Goal: Transaction & Acquisition: Purchase product/service

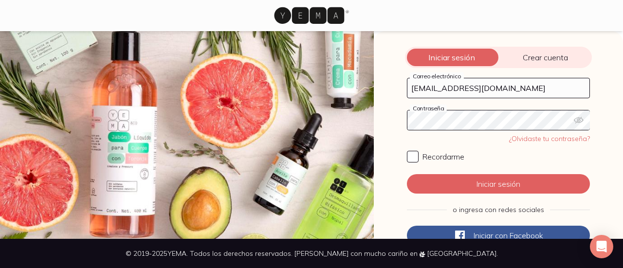
click button "Iniciar sesión" at bounding box center [498, 183] width 183 height 19
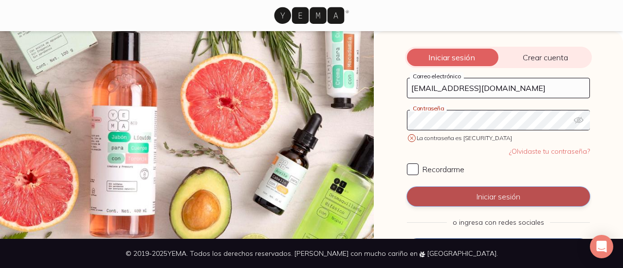
click at [483, 195] on button "Iniciar sesión" at bounding box center [498, 196] width 183 height 19
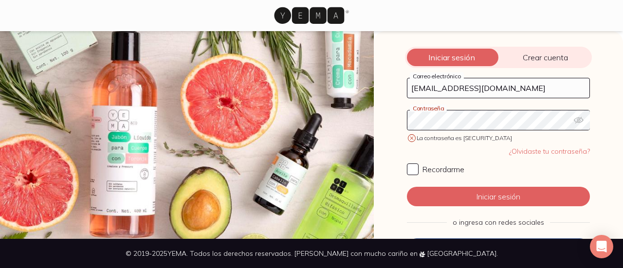
click at [576, 119] on icon "button" at bounding box center [579, 120] width 10 height 10
click at [574, 121] on icon "button" at bounding box center [578, 120] width 10 height 6
click at [574, 122] on icon "button" at bounding box center [579, 120] width 10 height 10
click at [384, 125] on div "Iniciar sesión Crear cuenta helenecarrillo@live.fr Correo electrónico Contraseñ…" at bounding box center [498, 135] width 249 height 208
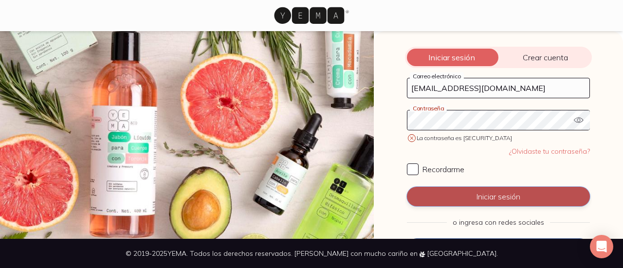
click at [457, 193] on button "Iniciar sesión" at bounding box center [498, 196] width 183 height 19
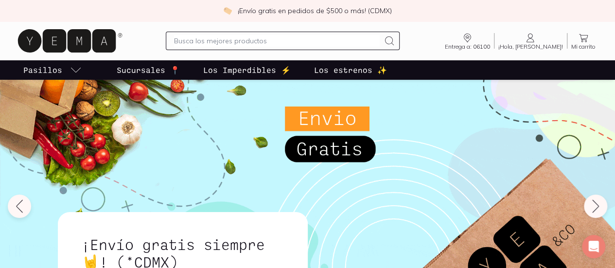
click at [359, 72] on p "Los estrenos ✨" at bounding box center [350, 70] width 73 height 12
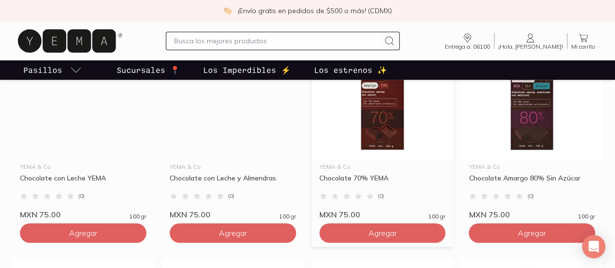
scroll to position [254, 0]
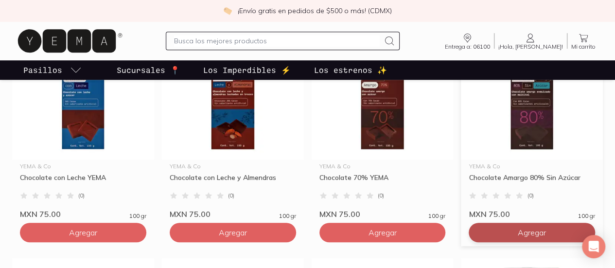
click at [510, 233] on button "Agregar" at bounding box center [532, 232] width 126 height 19
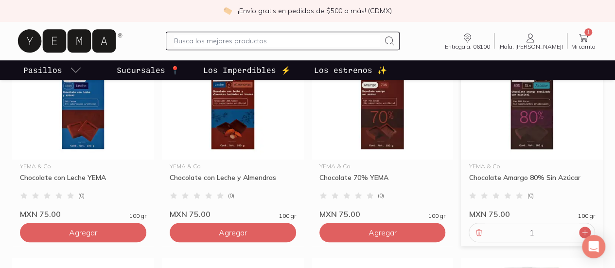
click at [585, 232] on icon at bounding box center [585, 232] width 5 height 5
type input "2"
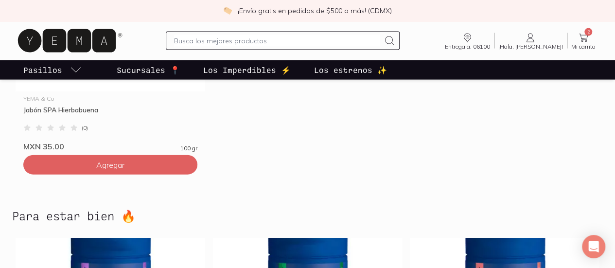
scroll to position [2864, 0]
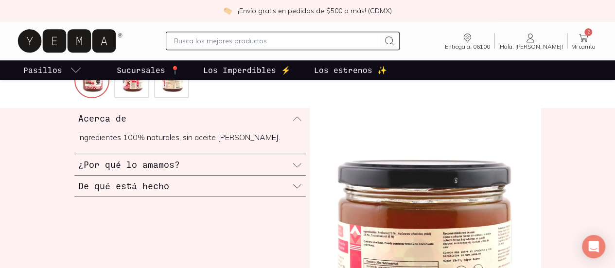
scroll to position [292, 0]
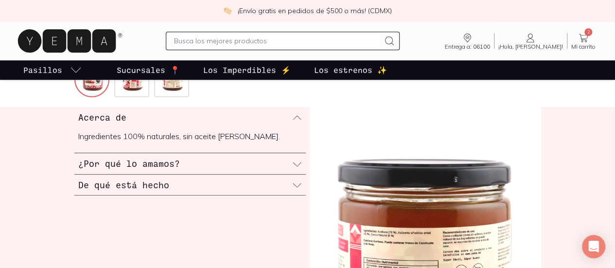
click at [78, 170] on h3 "¿Por qué lo amamos?" at bounding box center [129, 163] width 102 height 13
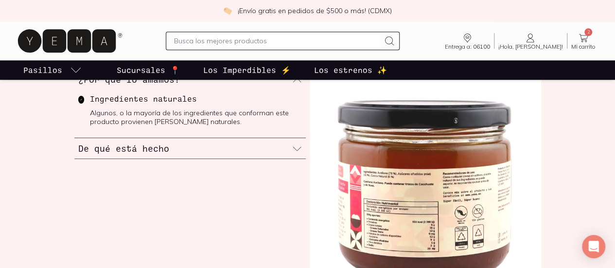
scroll to position [354, 0]
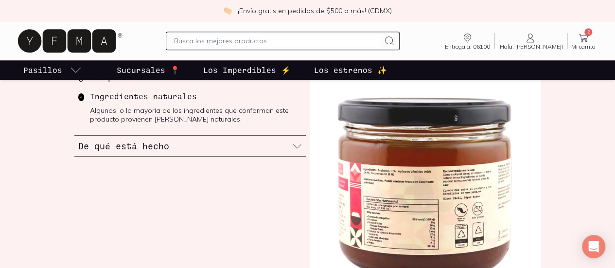
click at [78, 152] on h3 "De qué está hecho" at bounding box center [123, 146] width 91 height 13
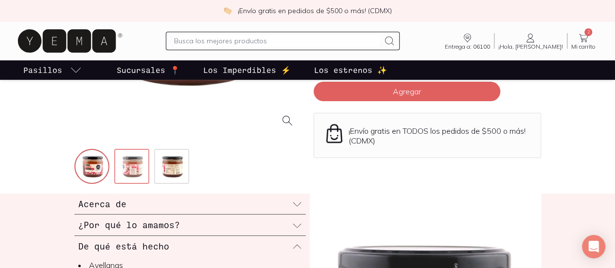
scroll to position [207, 0]
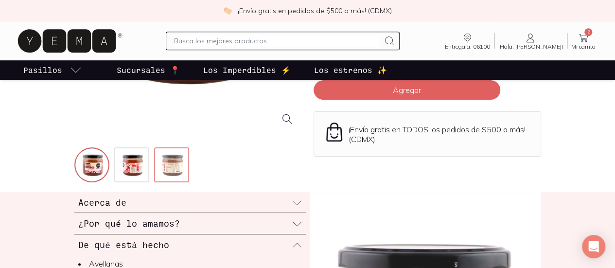
click at [155, 183] on img at bounding box center [172, 165] width 35 height 35
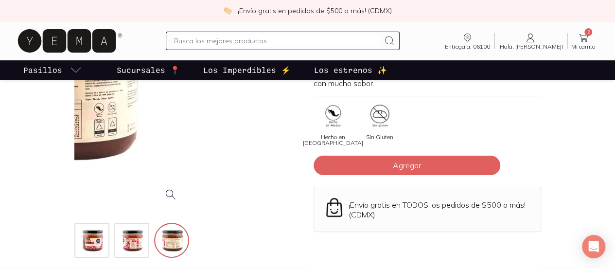
scroll to position [131, 0]
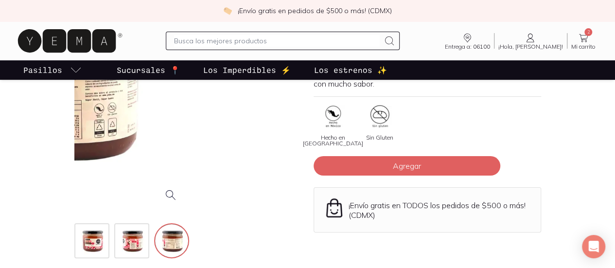
click at [185, 121] on div at bounding box center [72, 96] width 228 height 228
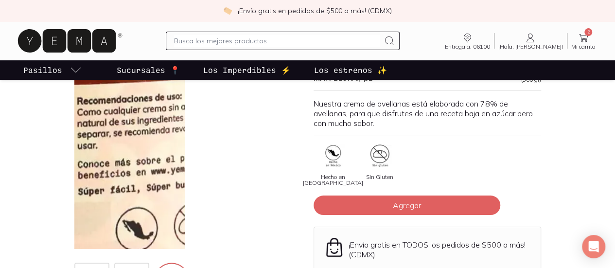
scroll to position [92, 0]
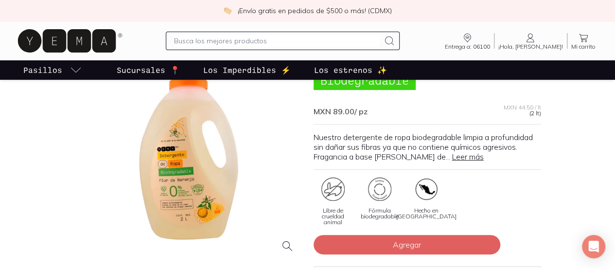
scroll to position [80, 0]
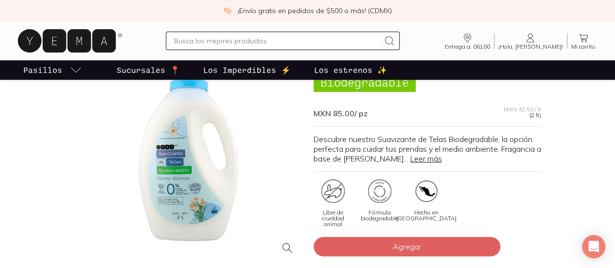
scroll to position [77, 0]
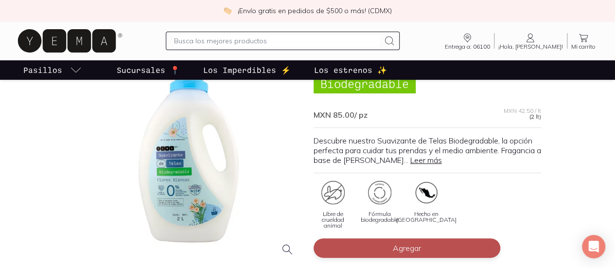
click at [375, 238] on button "Agregar" at bounding box center [407, 247] width 187 height 19
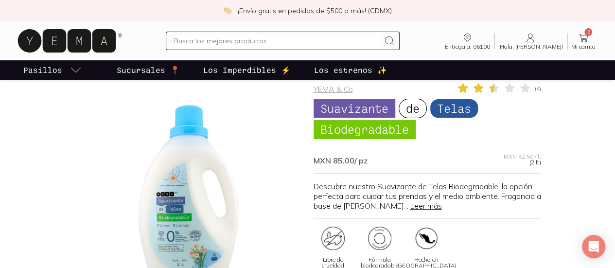
scroll to position [31, 0]
click at [578, 42] on icon at bounding box center [584, 38] width 12 height 12
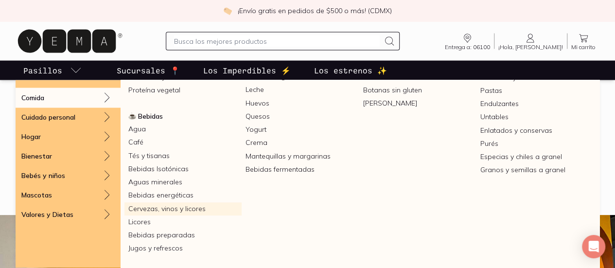
scroll to position [882, 0]
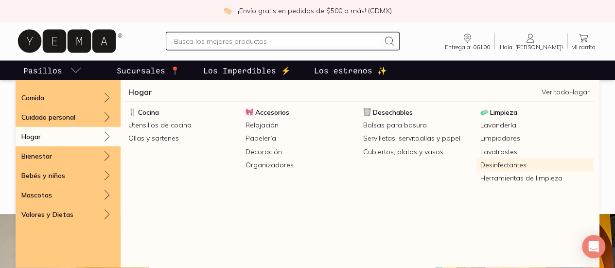
click at [490, 169] on link "Desinfectantes" at bounding box center [535, 164] width 117 height 13
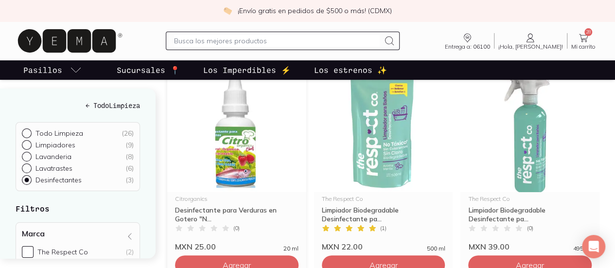
scroll to position [140, 0]
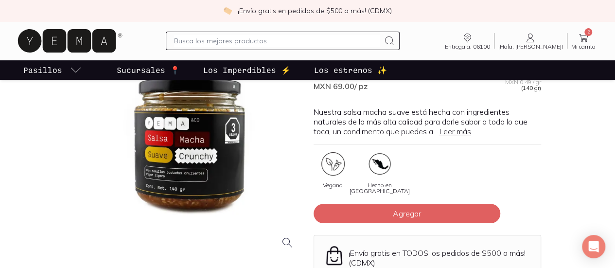
scroll to position [87, 0]
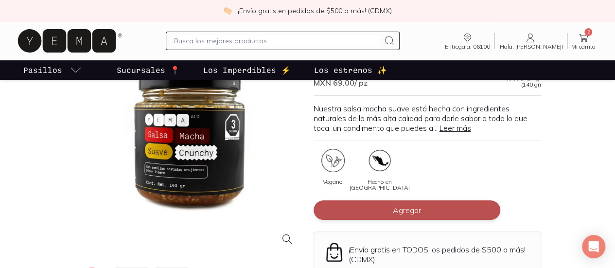
click at [380, 211] on button "Agregar" at bounding box center [407, 209] width 187 height 19
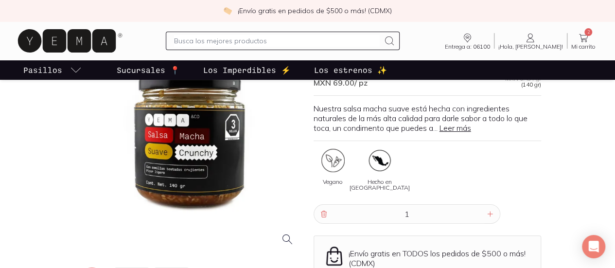
click at [584, 35] on icon at bounding box center [584, 38] width 12 height 12
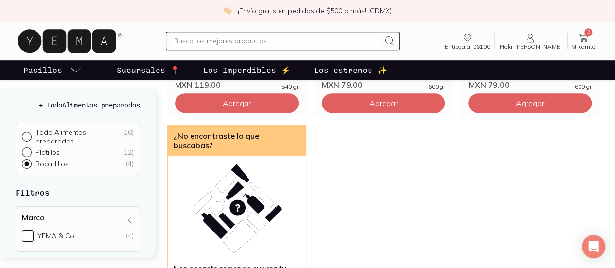
scroll to position [302, 0]
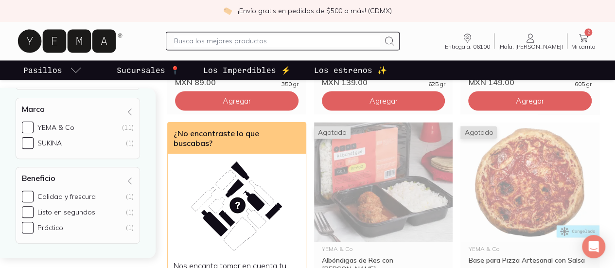
scroll to position [732, 0]
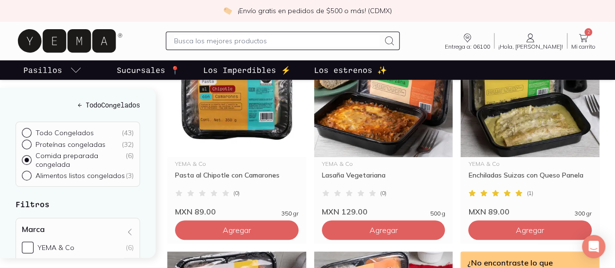
scroll to position [143, 0]
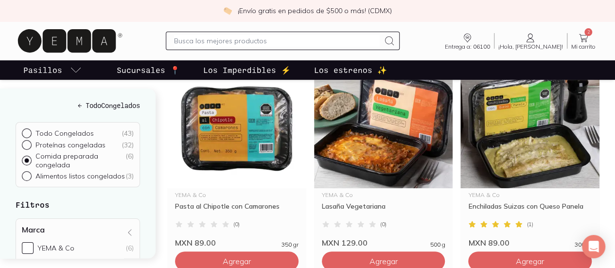
click at [204, 42] on input "text" at bounding box center [276, 41] width 205 height 12
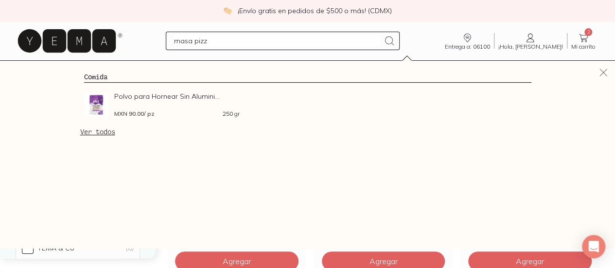
type input "masa pizza"
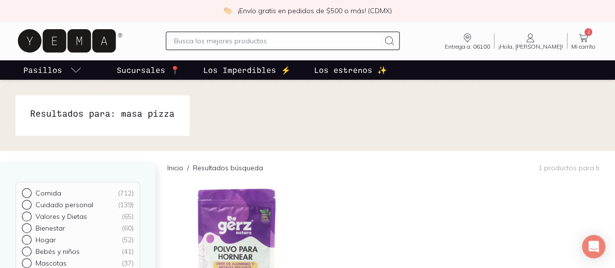
click at [239, 39] on input "text" at bounding box center [276, 41] width 205 height 12
type input "pizza"
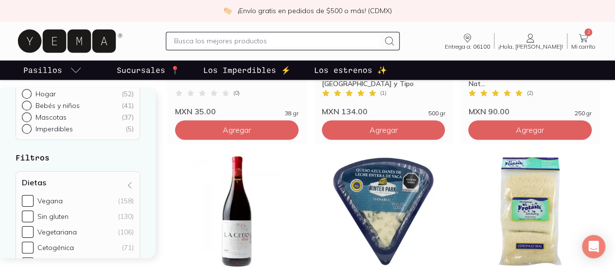
scroll to position [673, 0]
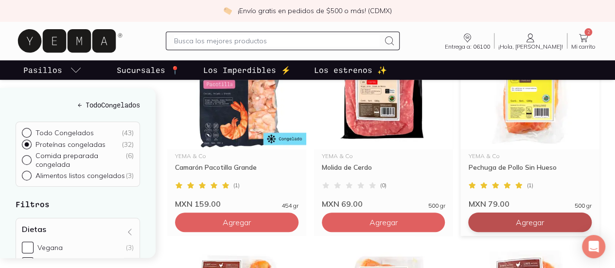
scroll to position [182, 0]
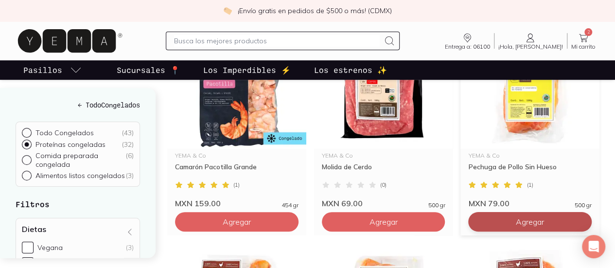
click at [469, 228] on button "Agregar" at bounding box center [531, 221] width 124 height 19
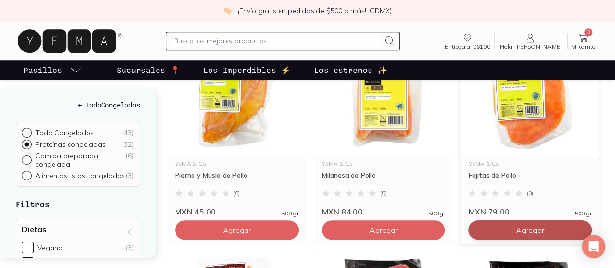
scroll to position [389, 0]
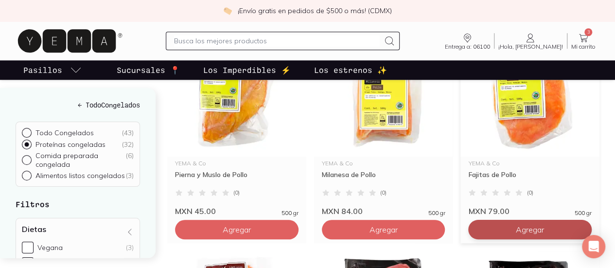
click at [469, 234] on button "Agregar" at bounding box center [531, 229] width 124 height 19
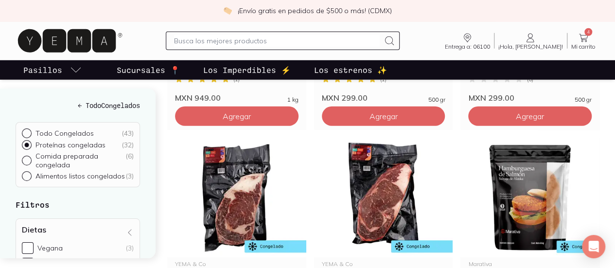
scroll to position [1360, 0]
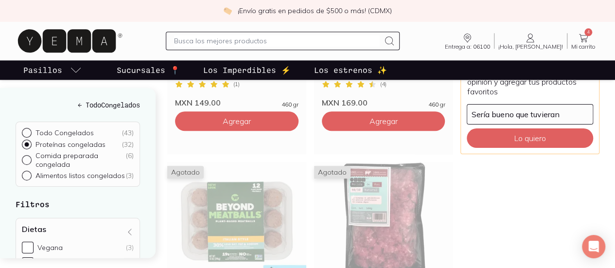
scroll to position [499, 0]
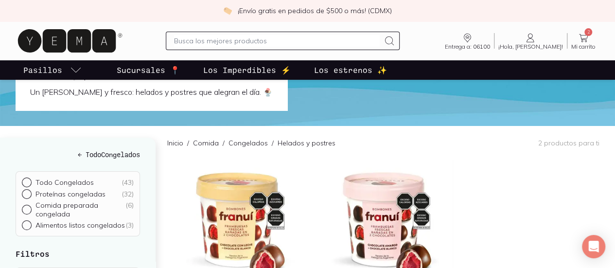
scroll to position [39, 0]
click at [583, 39] on icon at bounding box center [583, 38] width 9 height 8
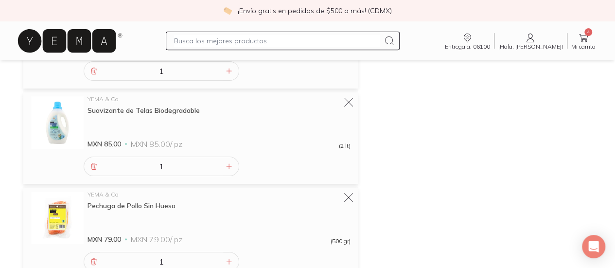
scroll to position [173, 0]
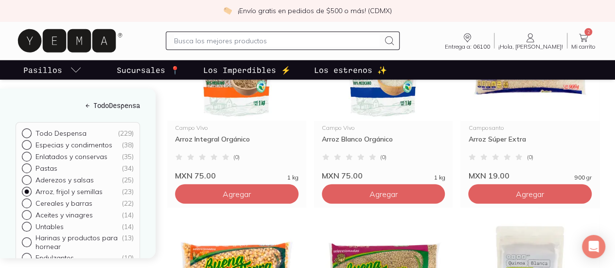
scroll to position [1281, 0]
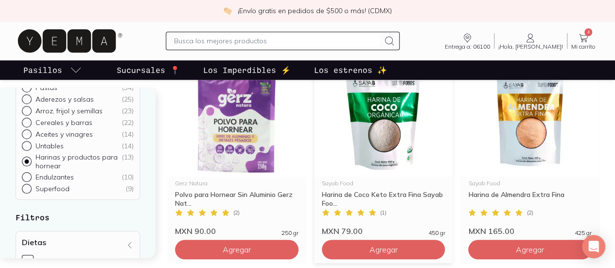
scroll to position [384, 0]
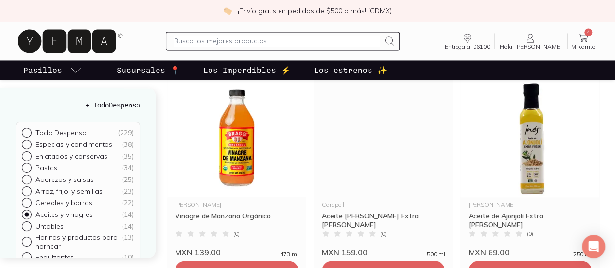
scroll to position [774, 0]
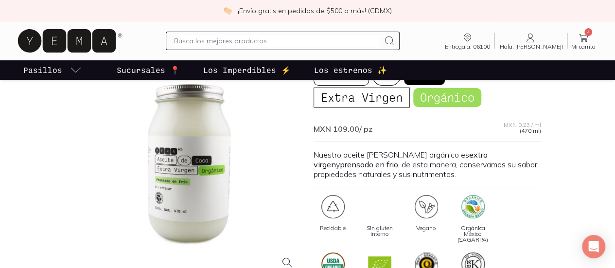
scroll to position [81, 0]
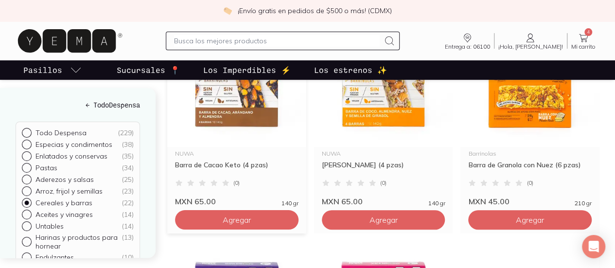
scroll to position [160, 0]
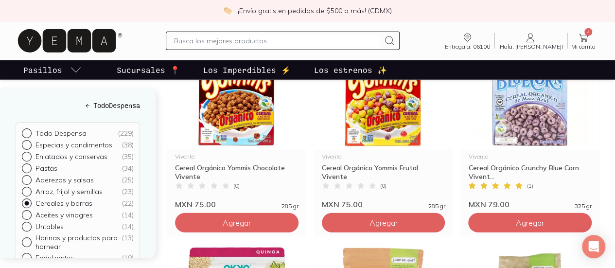
scroll to position [1252, 0]
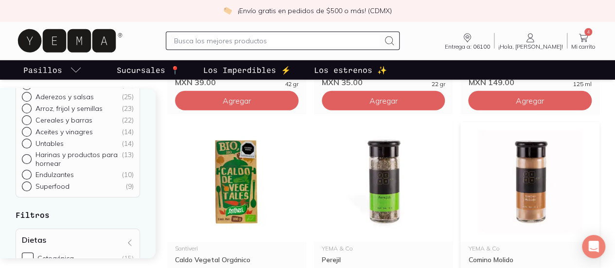
scroll to position [1376, 0]
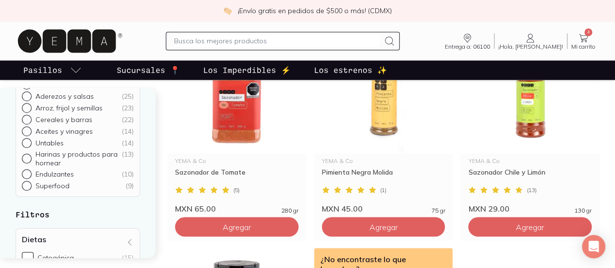
scroll to position [821, 0]
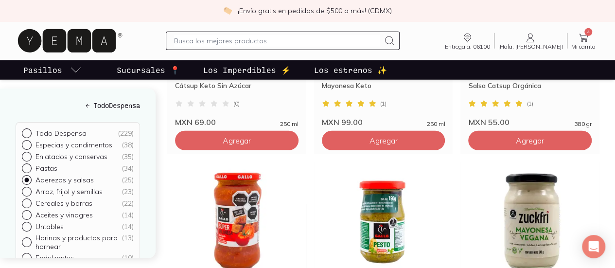
scroll to position [1347, 0]
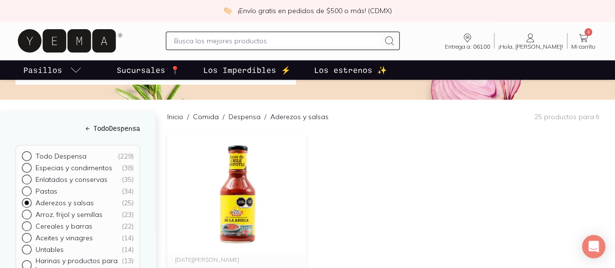
scroll to position [110, 0]
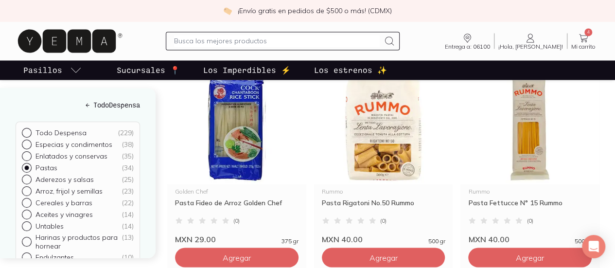
scroll to position [804, 0]
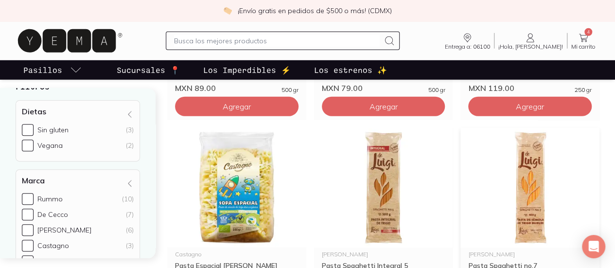
scroll to position [1399, 0]
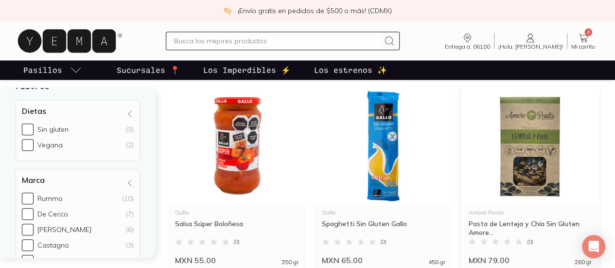
scroll to position [565, 0]
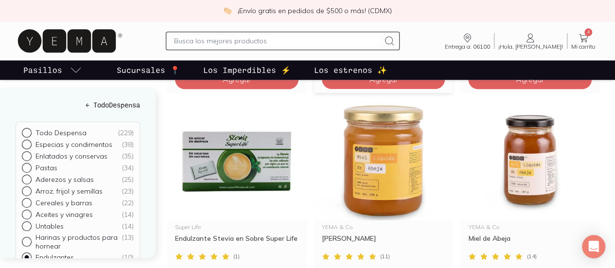
scroll to position [541, 0]
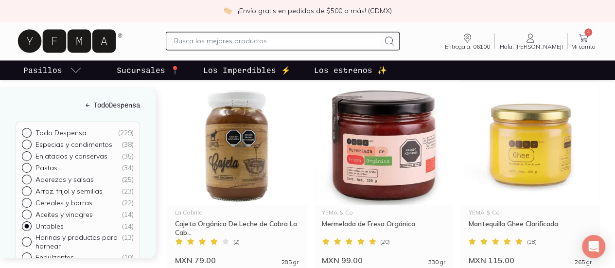
scroll to position [770, 0]
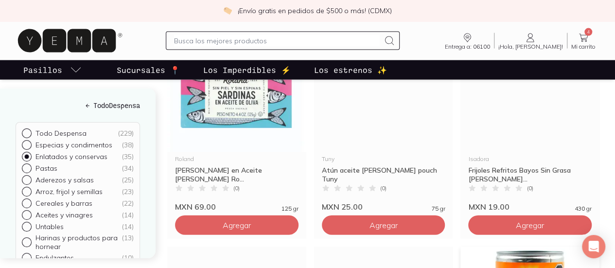
scroll to position [1003, 0]
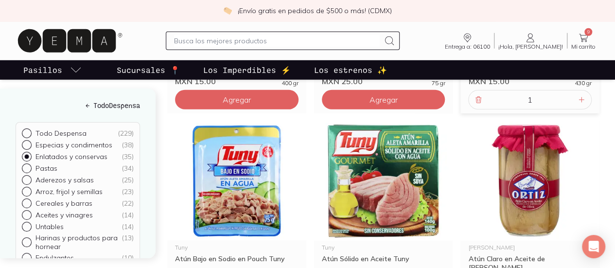
scroll to position [1362, 0]
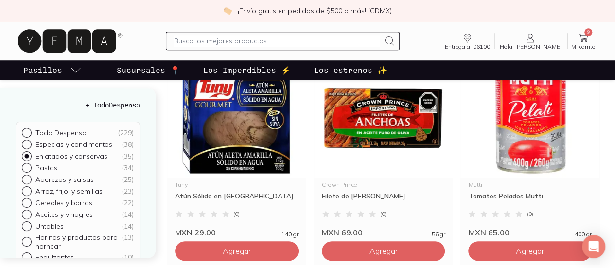
scroll to position [354, 0]
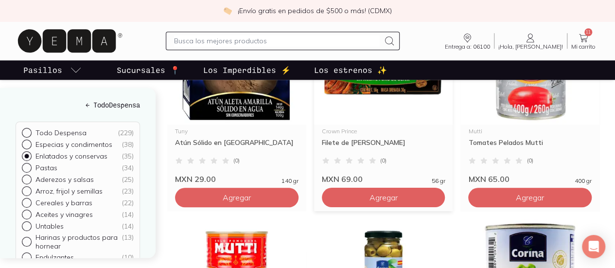
scroll to position [410, 0]
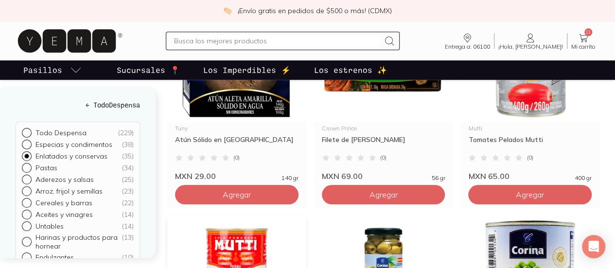
type input "3"
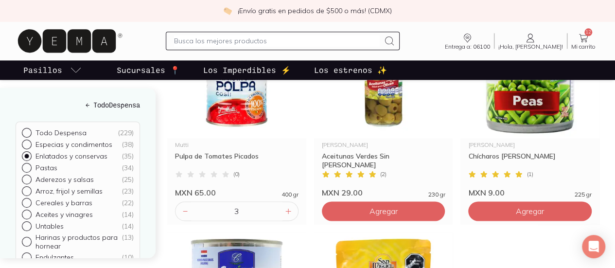
scroll to position [609, 0]
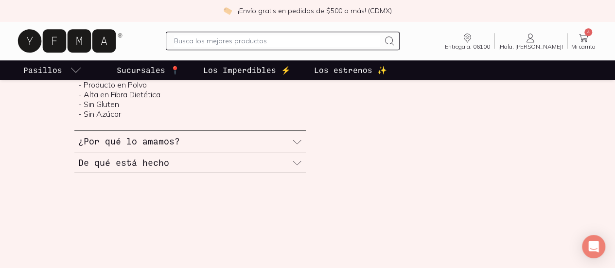
scroll to position [468, 0]
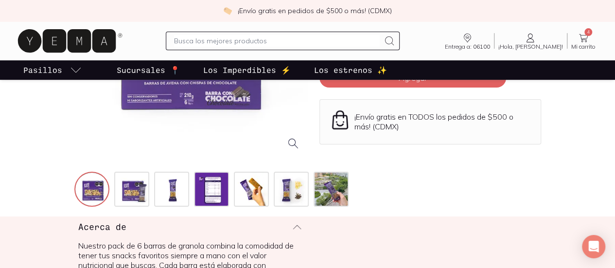
scroll to position [189, 0]
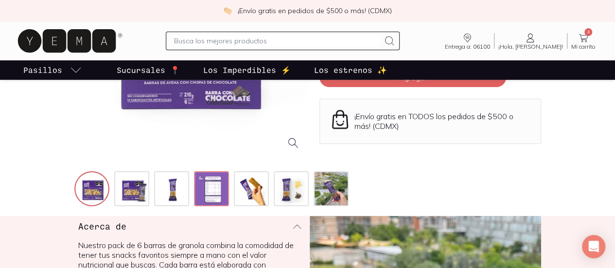
click at [195, 207] on img at bounding box center [212, 189] width 35 height 35
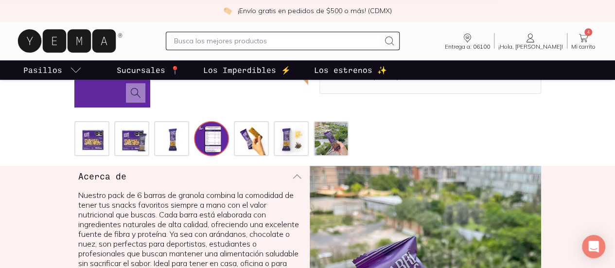
scroll to position [243, 0]
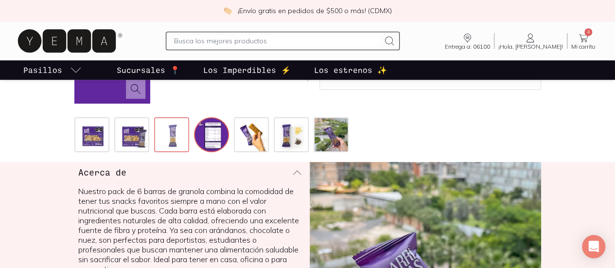
click at [155, 153] on img at bounding box center [172, 135] width 35 height 35
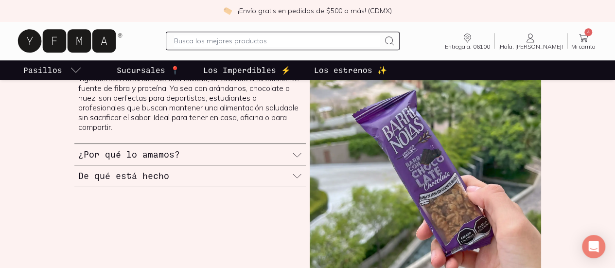
scroll to position [395, 0]
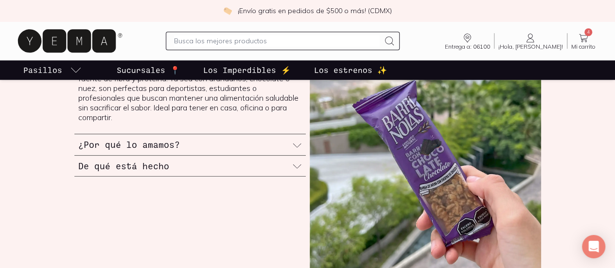
click at [83, 172] on h3 "De qué está hecho" at bounding box center [123, 166] width 91 height 13
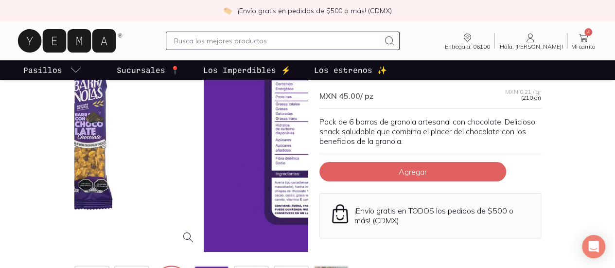
scroll to position [95, 0]
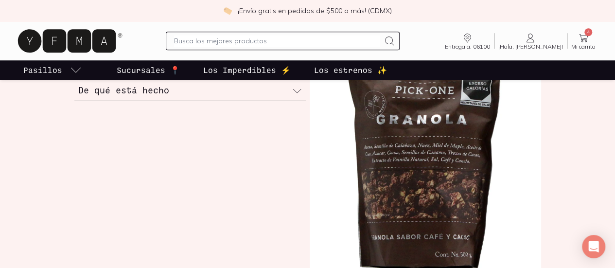
scroll to position [396, 0]
click at [102, 95] on h3 "De qué está hecho" at bounding box center [123, 89] width 91 height 13
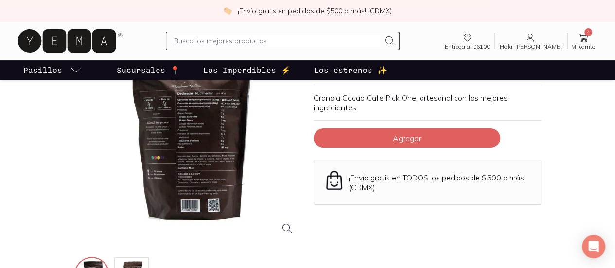
scroll to position [97, 0]
click at [187, 137] on div at bounding box center [188, 130] width 228 height 228
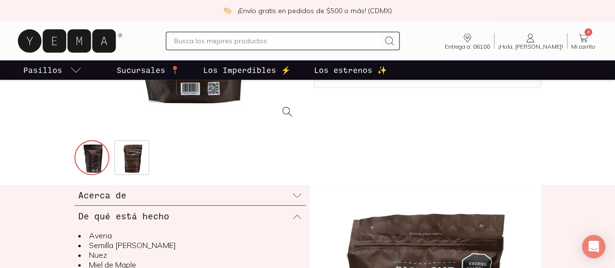
scroll to position [225, 0]
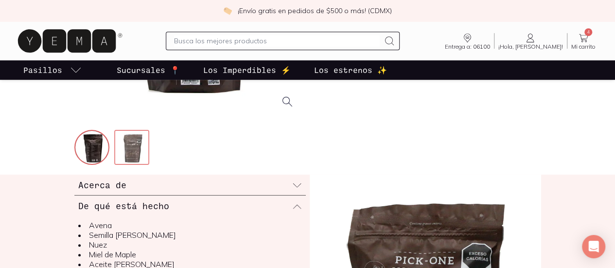
click at [115, 166] on img at bounding box center [132, 148] width 35 height 35
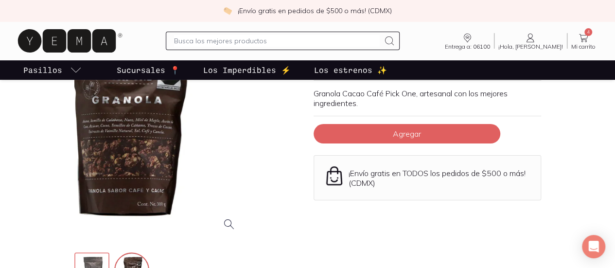
scroll to position [101, 0]
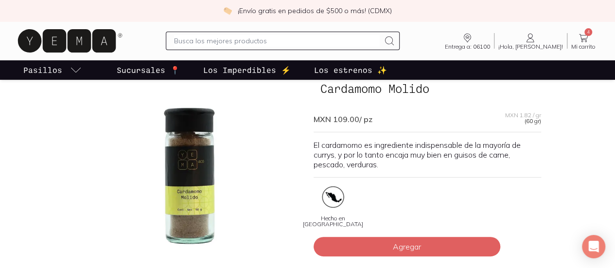
scroll to position [45, 0]
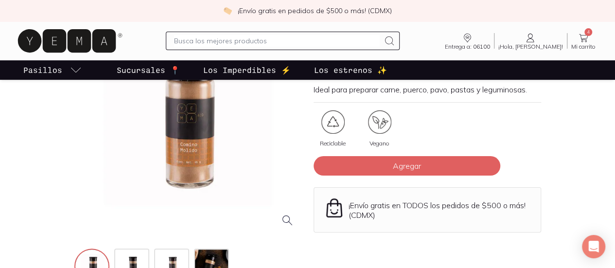
scroll to position [78, 0]
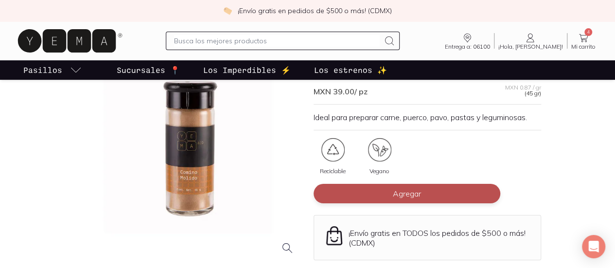
click at [351, 195] on button "Agregar" at bounding box center [407, 193] width 187 height 19
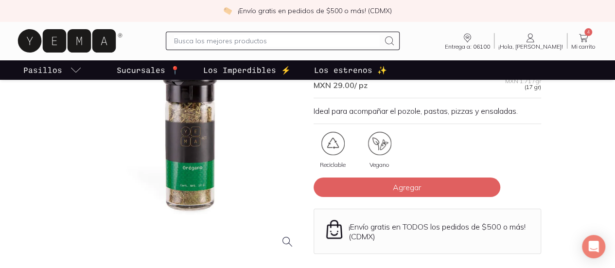
scroll to position [95, 0]
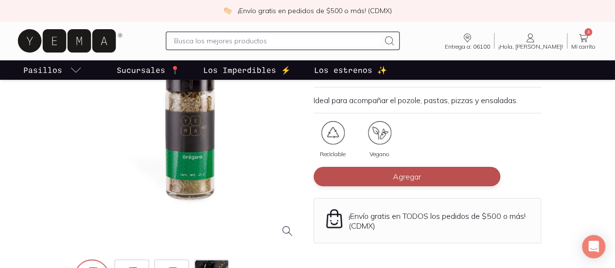
click at [339, 177] on button "Agregar" at bounding box center [407, 176] width 187 height 19
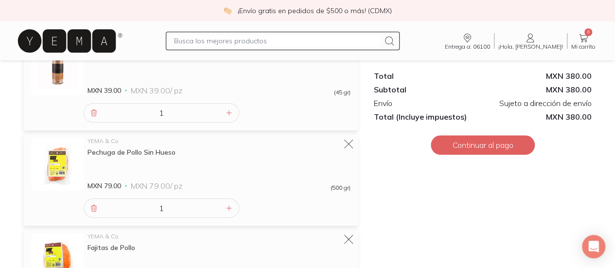
scroll to position [425, 0]
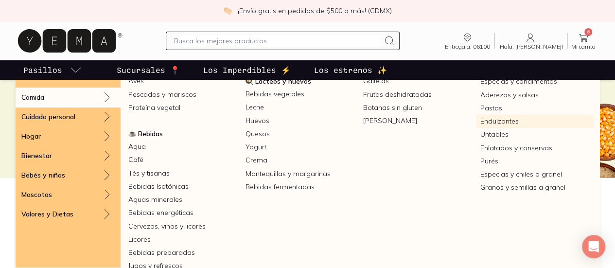
scroll to position [176, 0]
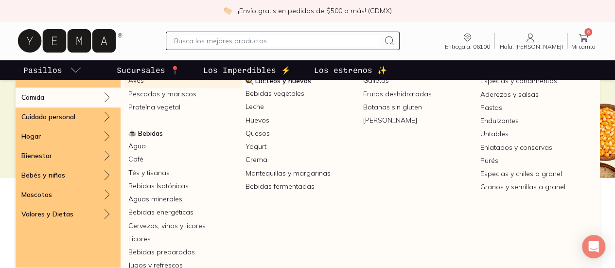
click at [242, 87] on link "Aves" at bounding box center [183, 80] width 117 height 13
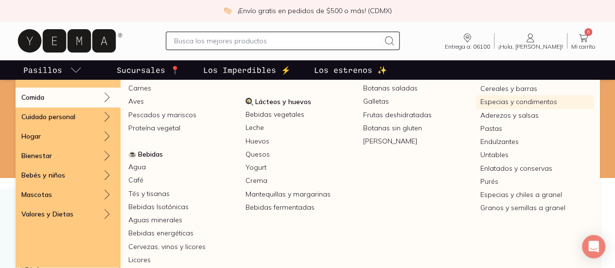
scroll to position [161, 0]
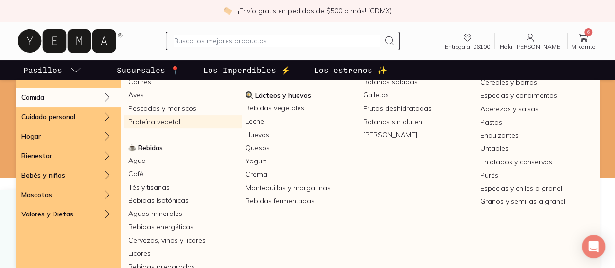
click at [341, 65] on p "Los estrenos ✨" at bounding box center [350, 70] width 73 height 12
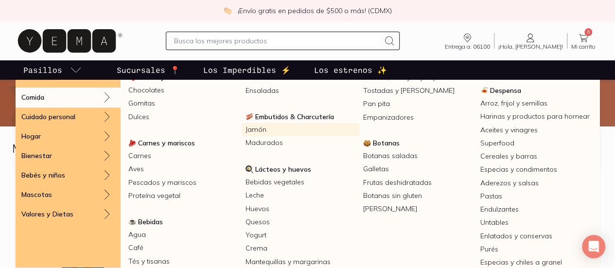
scroll to position [88, 0]
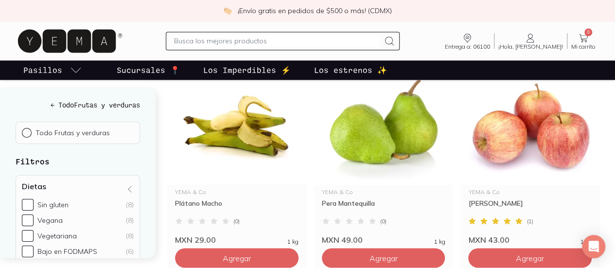
scroll to position [790, 0]
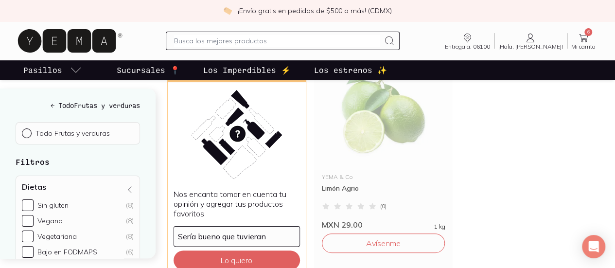
scroll to position [175, 0]
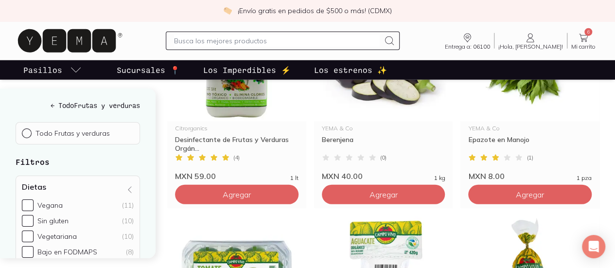
scroll to position [1313, 0]
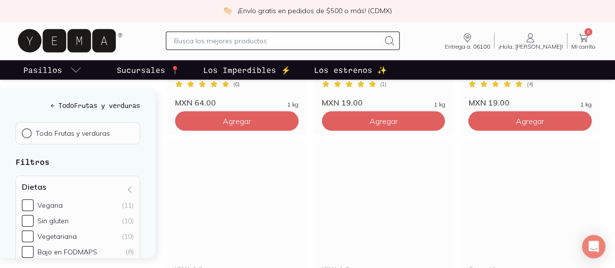
scroll to position [1355, 0]
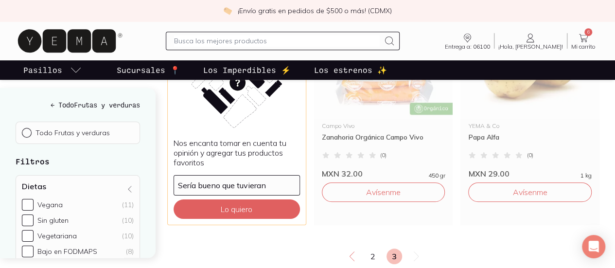
scroll to position [217, 0]
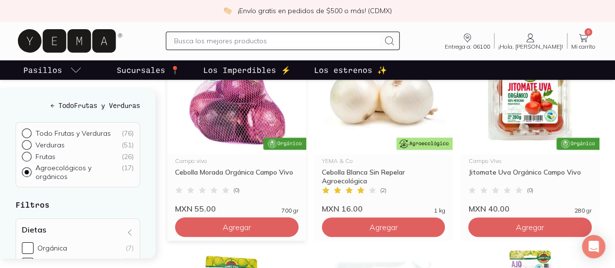
scroll to position [155, 0]
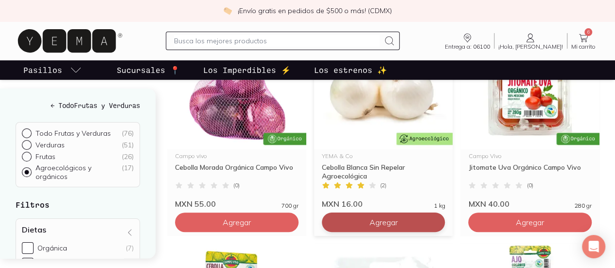
click at [369, 224] on span "Agregar" at bounding box center [383, 222] width 28 height 10
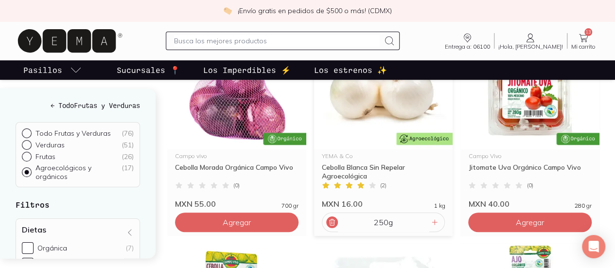
click at [326, 226] on div at bounding box center [332, 222] width 12 height 12
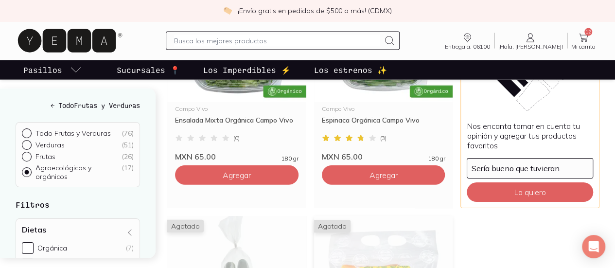
scroll to position [1064, 0]
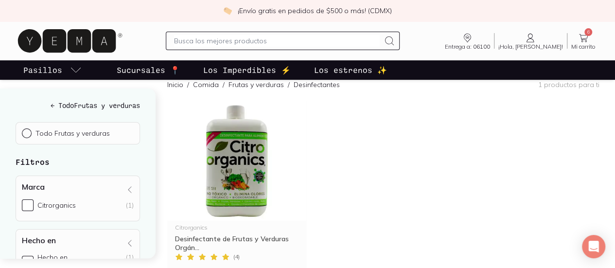
scroll to position [127, 0]
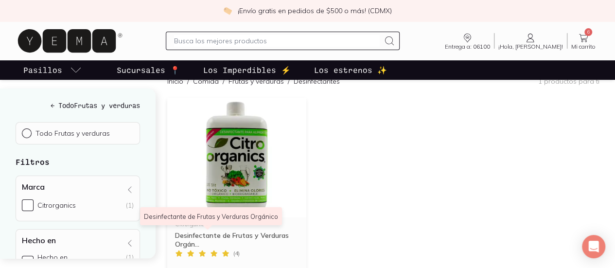
click at [220, 233] on div "Desinfectante de Frutas y Verduras Orgán..." at bounding box center [237, 240] width 124 height 18
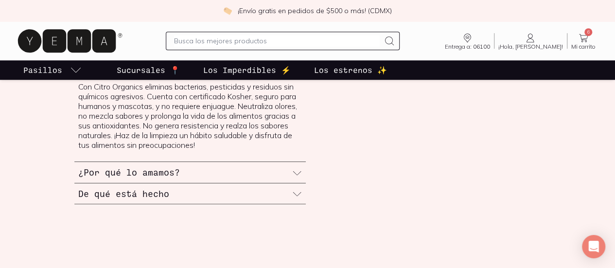
scroll to position [345, 0]
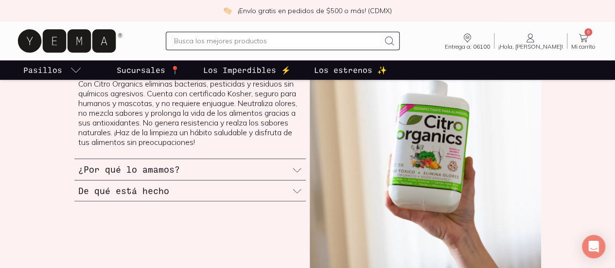
click at [90, 197] on h3 "De qué está hecho" at bounding box center [123, 190] width 91 height 13
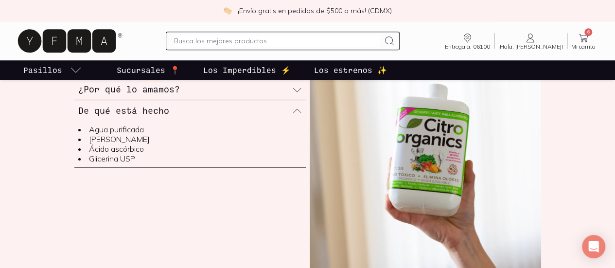
scroll to position [341, 0]
click at [133, 100] on div "¿Por qué lo amamos?" at bounding box center [190, 89] width 232 height 21
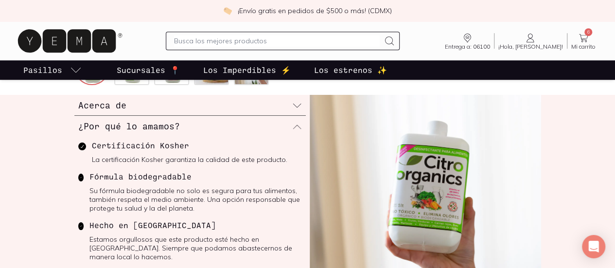
scroll to position [295, 0]
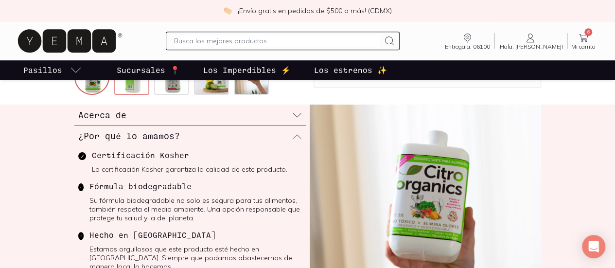
click at [115, 96] on img at bounding box center [132, 78] width 35 height 35
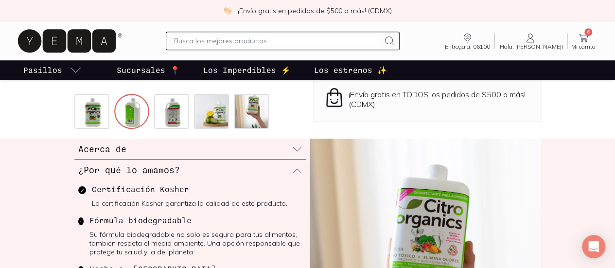
scroll to position [256, 0]
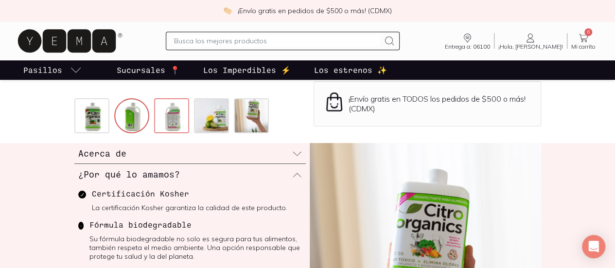
click at [155, 134] on img at bounding box center [172, 116] width 35 height 35
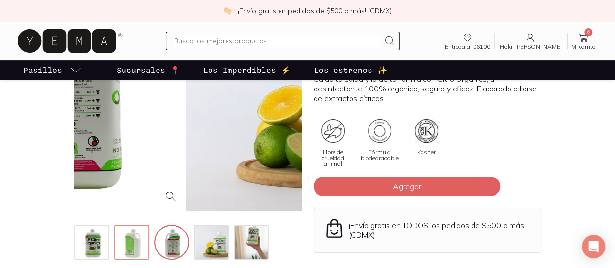
scroll to position [128, 0]
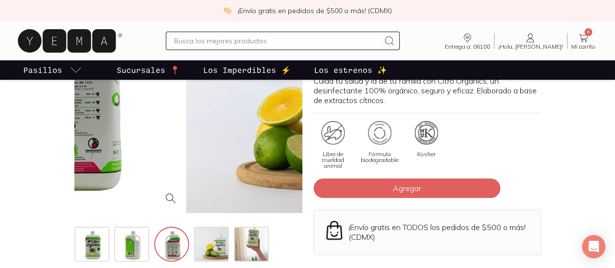
click at [149, 142] on div at bounding box center [72, 99] width 228 height 228
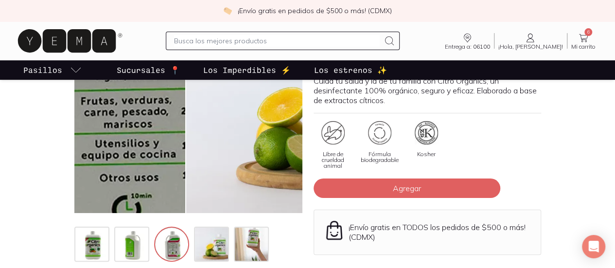
click at [149, 142] on img at bounding box center [123, 96] width 973 height 973
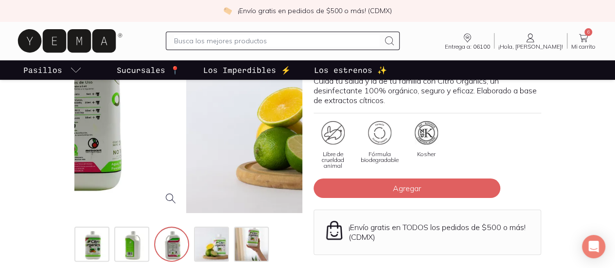
click at [149, 142] on div at bounding box center [72, 99] width 228 height 228
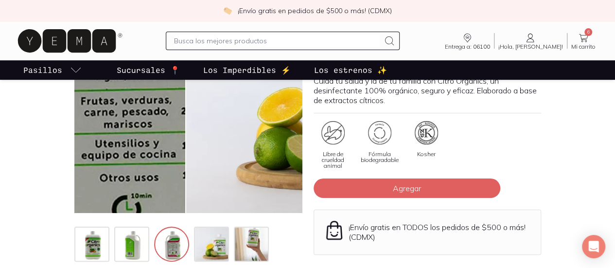
click at [149, 142] on img at bounding box center [123, 96] width 973 height 973
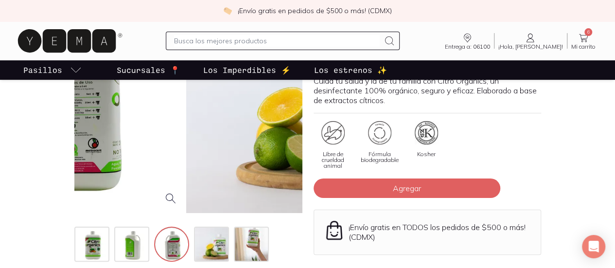
click at [149, 142] on div at bounding box center [72, 99] width 228 height 228
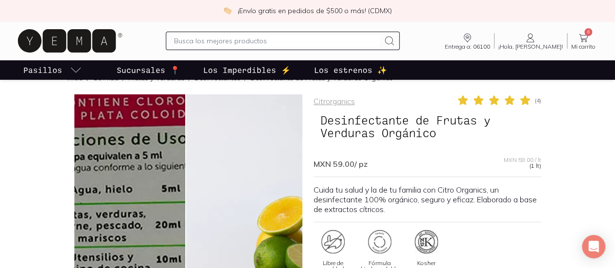
scroll to position [18, 0]
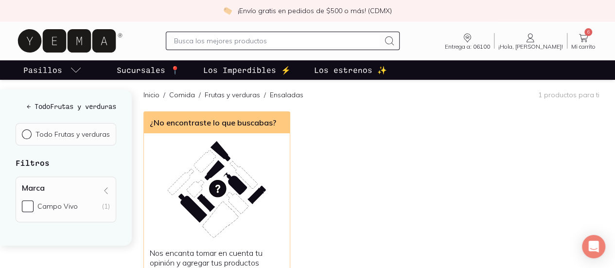
scroll to position [75, 0]
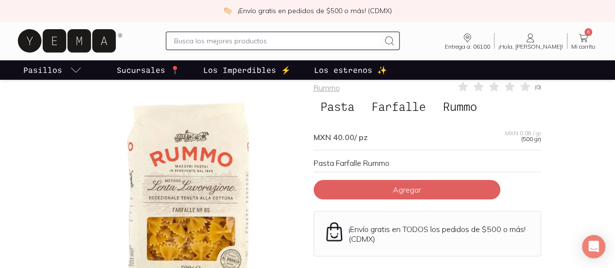
scroll to position [23, 0]
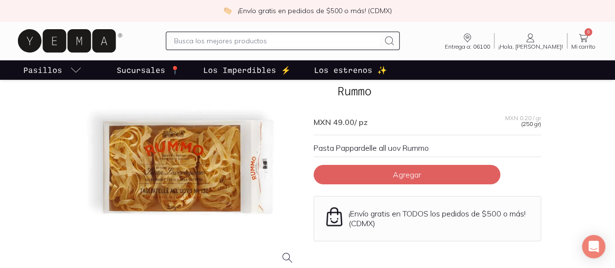
scroll to position [96, 0]
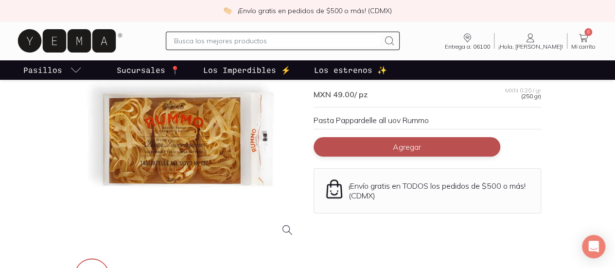
click at [369, 149] on button "Agregar" at bounding box center [407, 146] width 187 height 19
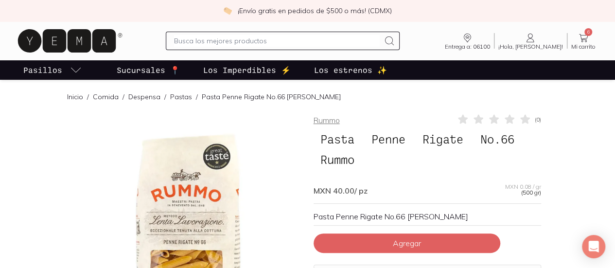
click at [326, 119] on link "Rummo" at bounding box center [327, 120] width 26 height 10
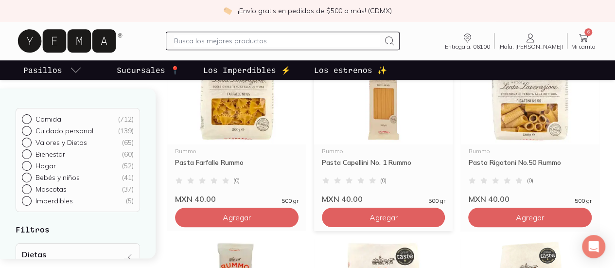
scroll to position [342, 0]
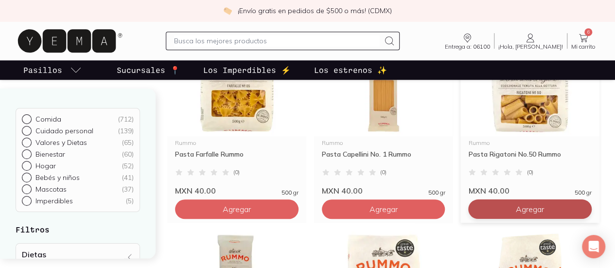
click at [516, 207] on span "Agregar" at bounding box center [530, 209] width 28 height 10
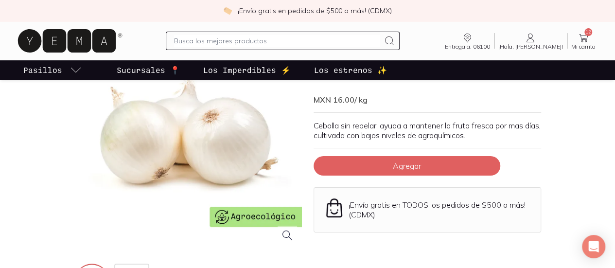
scroll to position [89, 0]
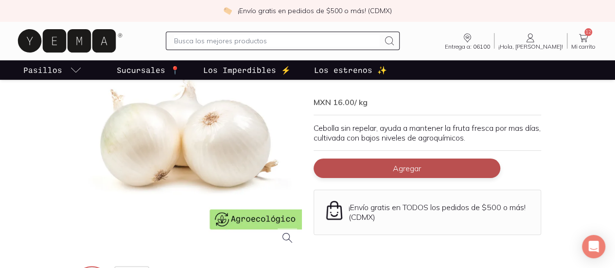
click at [366, 170] on button "Agregar" at bounding box center [407, 168] width 187 height 19
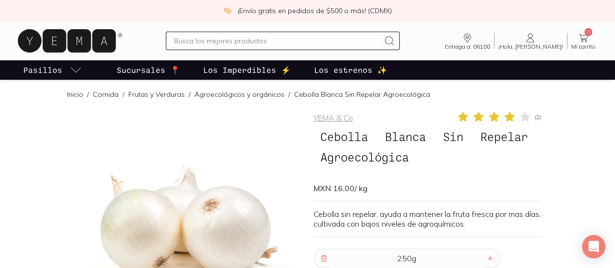
scroll to position [0, 0]
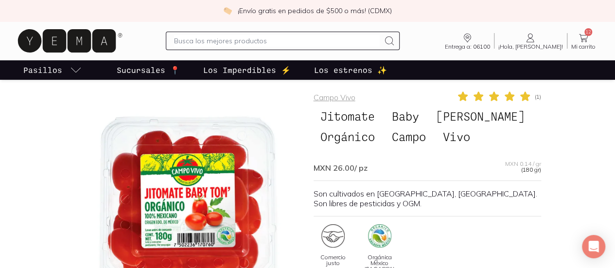
scroll to position [21, 0]
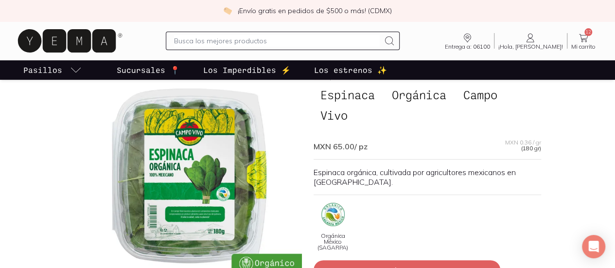
scroll to position [43, 0]
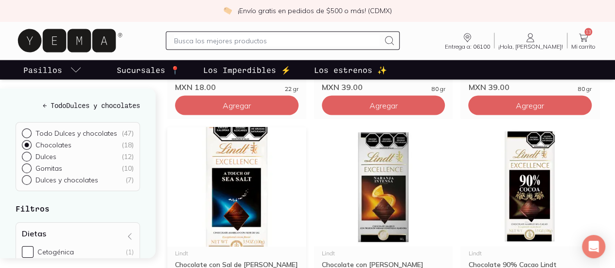
scroll to position [928, 0]
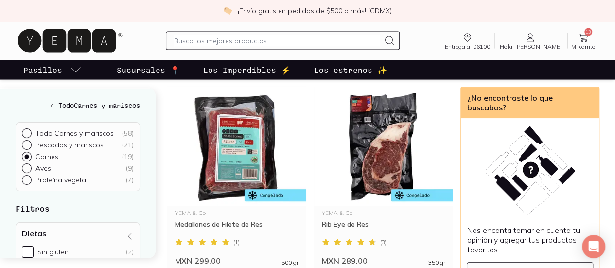
scroll to position [982, 0]
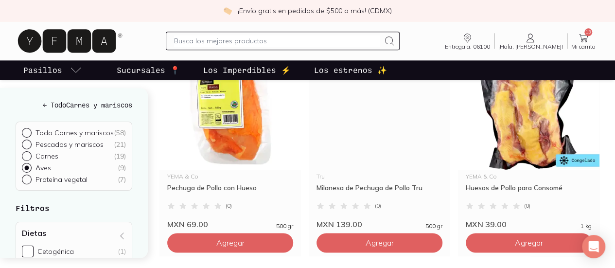
scroll to position [591, 0]
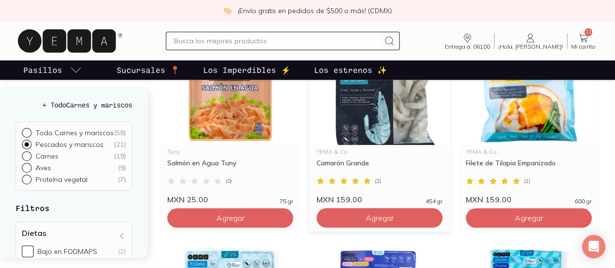
scroll to position [390, 0]
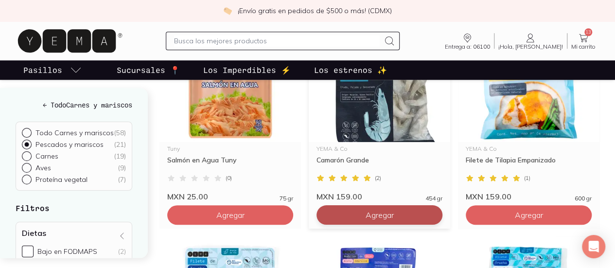
click at [366, 212] on span "Agregar" at bounding box center [380, 215] width 28 height 10
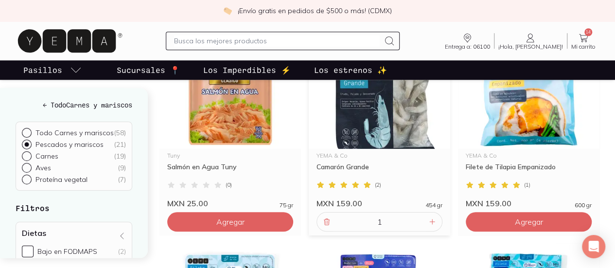
scroll to position [361, 0]
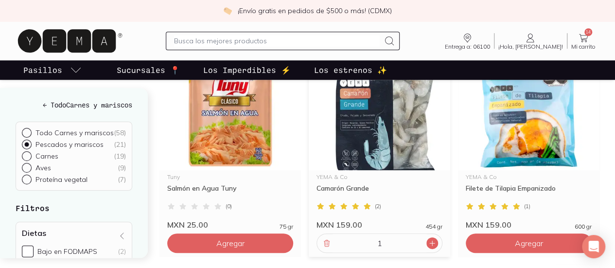
click at [429, 240] on icon at bounding box center [433, 243] width 8 height 8
type input "2"
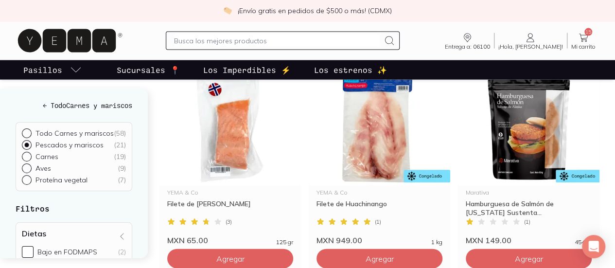
scroll to position [985, 0]
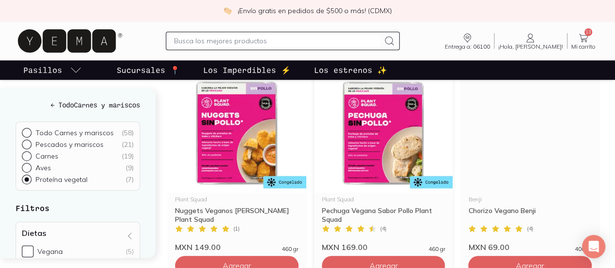
scroll to position [340, 0]
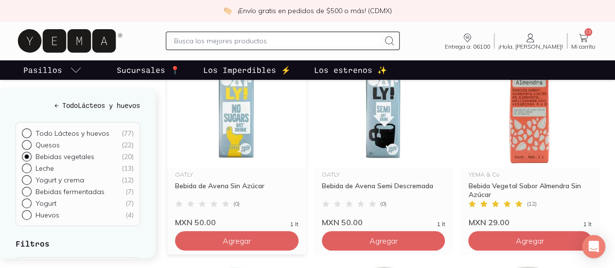
scroll to position [166, 0]
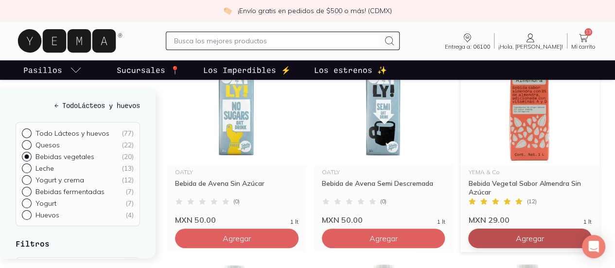
click at [516, 236] on span "Agregar" at bounding box center [530, 239] width 28 height 10
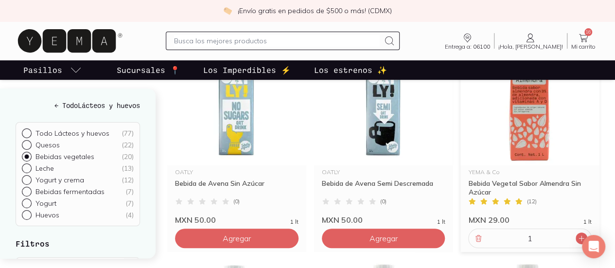
click at [578, 238] on icon at bounding box center [582, 238] width 8 height 8
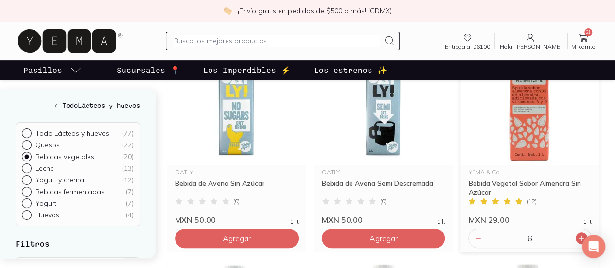
click at [578, 238] on icon at bounding box center [582, 238] width 8 height 8
click at [576, 244] on div at bounding box center [582, 239] width 12 height 12
type input "8"
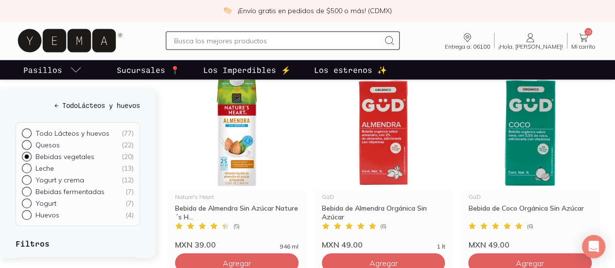
scroll to position [996, 0]
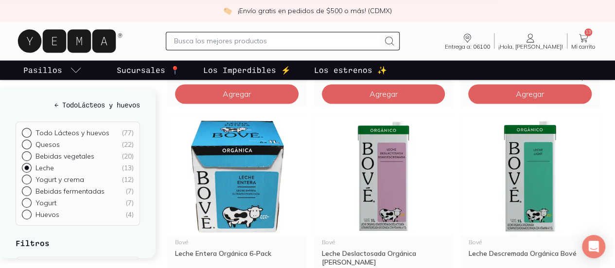
scroll to position [739, 0]
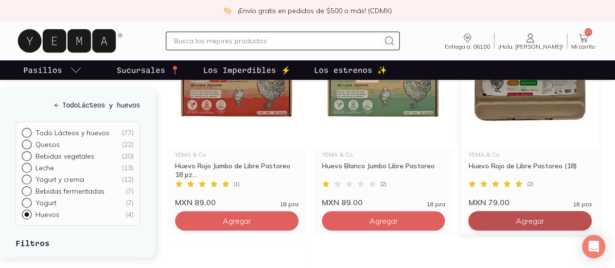
scroll to position [198, 0]
click at [516, 218] on span "Agregar" at bounding box center [530, 221] width 28 height 10
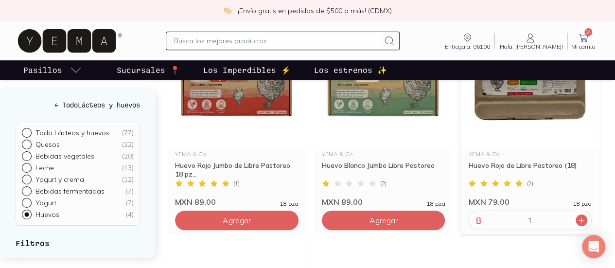
click at [578, 221] on icon at bounding box center [582, 220] width 8 height 8
type input "2"
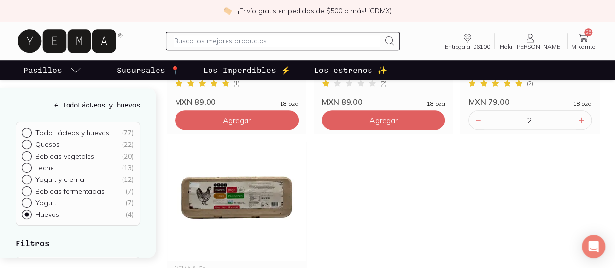
scroll to position [309, 0]
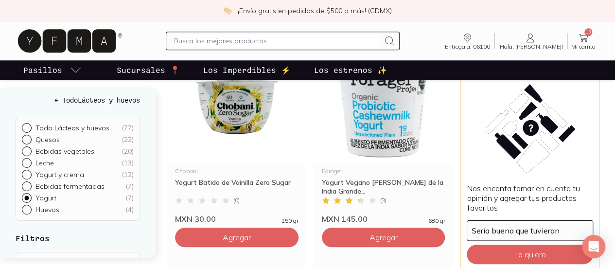
scroll to position [390, 0]
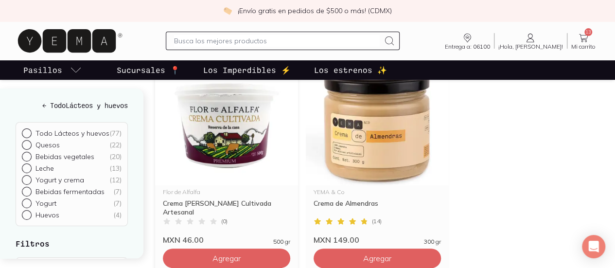
scroll to position [133, 0]
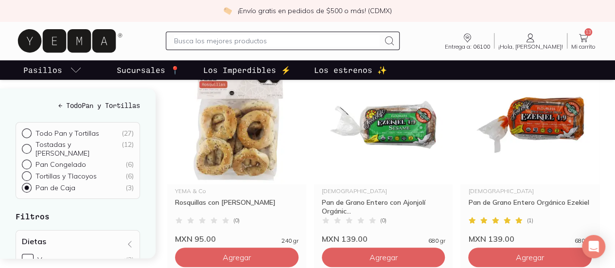
scroll to position [121, 0]
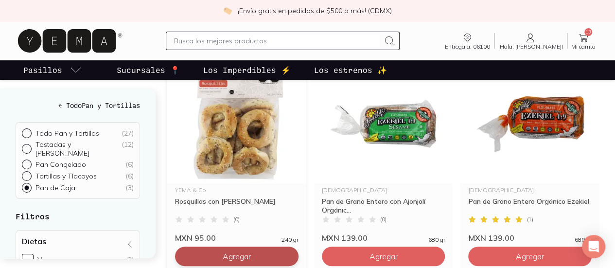
click at [223, 258] on span "Agregar" at bounding box center [237, 257] width 28 height 10
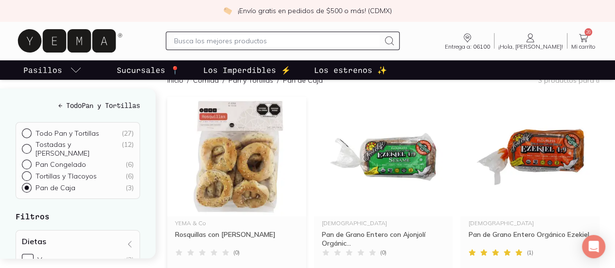
scroll to position [86, 0]
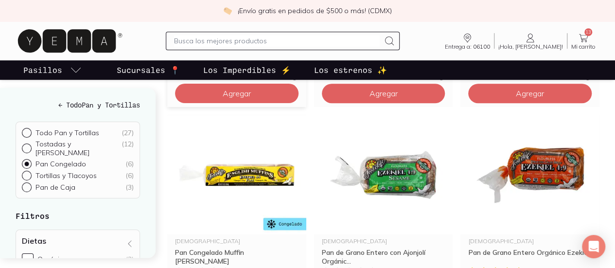
scroll to position [290, 0]
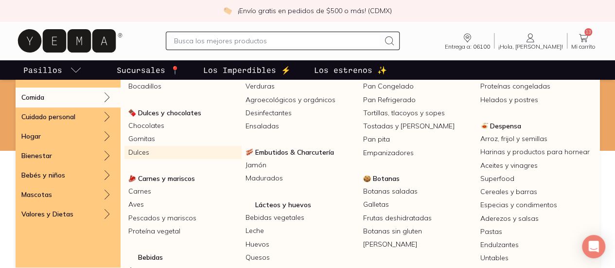
scroll to position [8, 0]
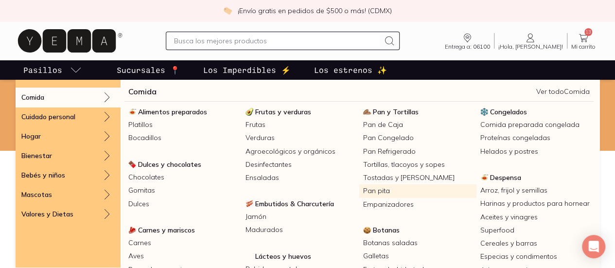
click at [455, 192] on link "Pan pita" at bounding box center [418, 190] width 117 height 13
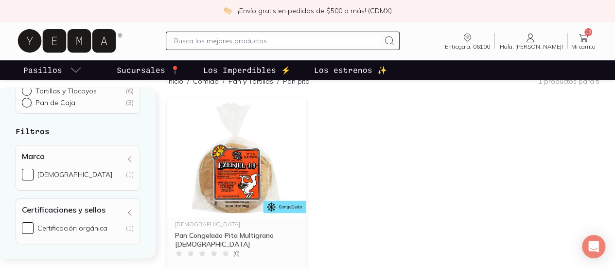
scroll to position [169, 0]
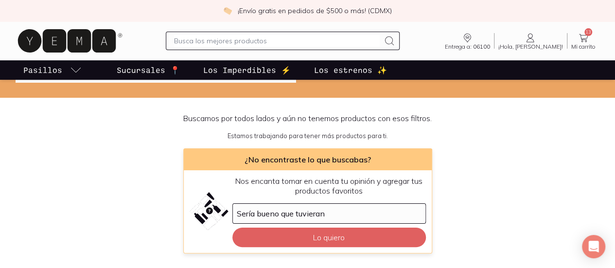
scroll to position [81, 0]
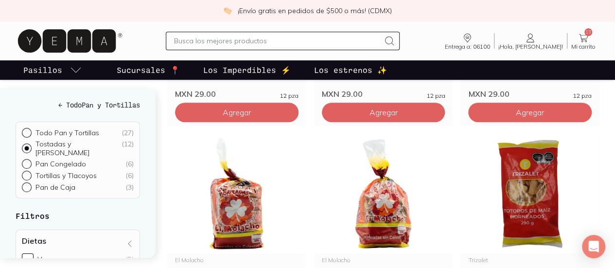
scroll to position [266, 0]
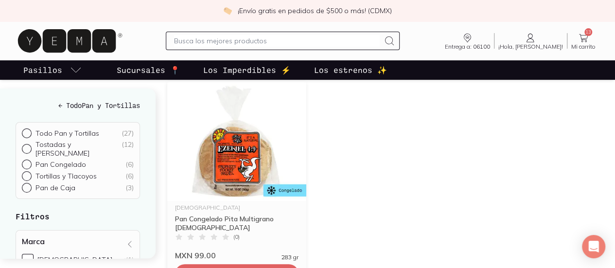
scroll to position [135, 0]
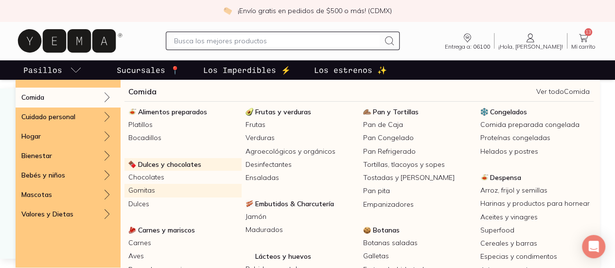
scroll to position [42, 0]
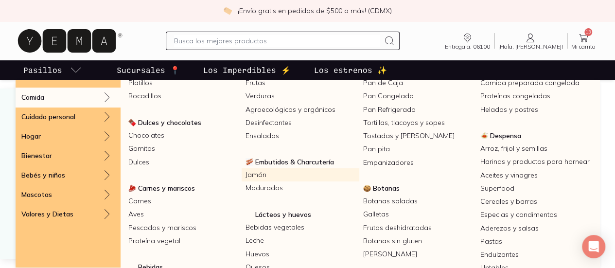
click at [359, 181] on link "Jamón" at bounding box center [300, 174] width 117 height 13
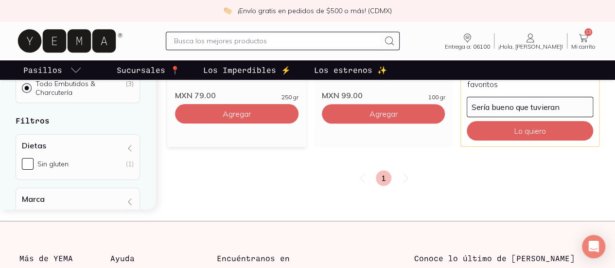
scroll to position [306, 0]
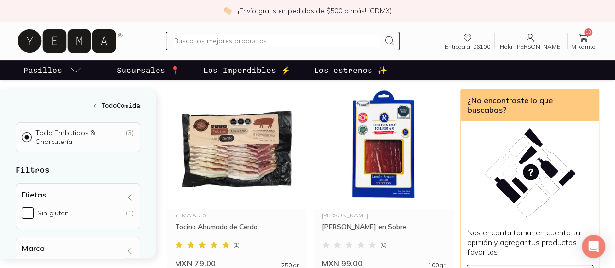
scroll to position [127, 0]
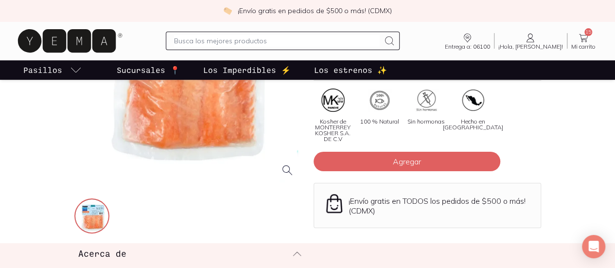
scroll to position [69, 0]
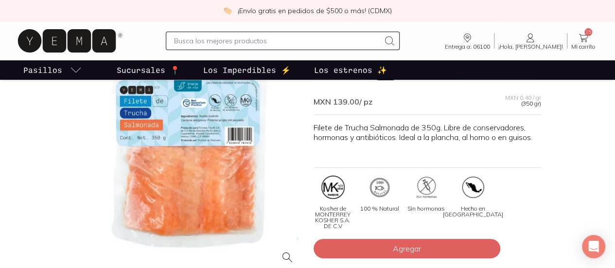
click at [182, 143] on div at bounding box center [188, 158] width 228 height 228
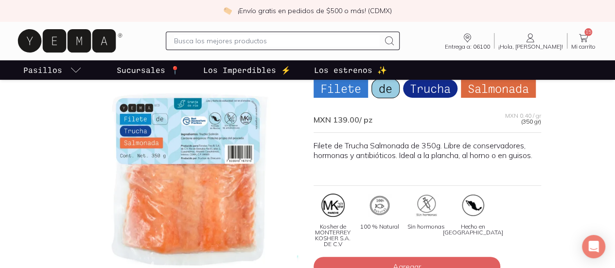
scroll to position [49, 0]
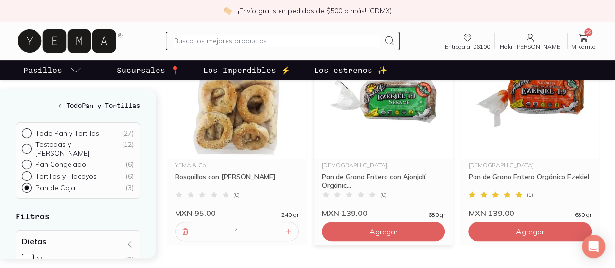
scroll to position [146, 0]
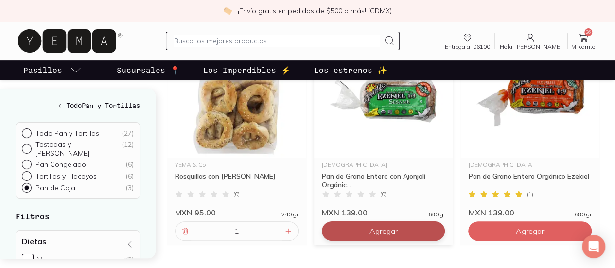
click at [369, 234] on span "Agregar" at bounding box center [383, 231] width 28 height 10
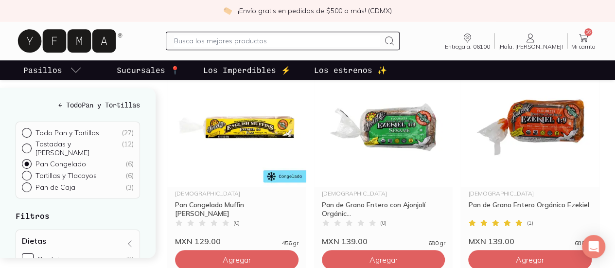
scroll to position [332, 0]
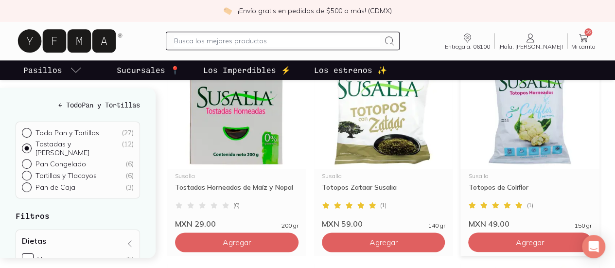
scroll to position [564, 0]
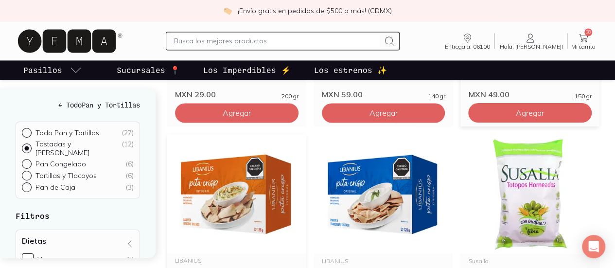
scroll to position [695, 0]
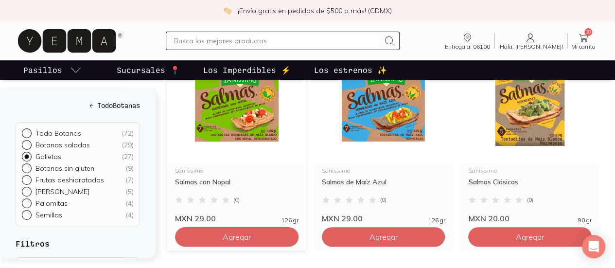
scroll to position [168, 0]
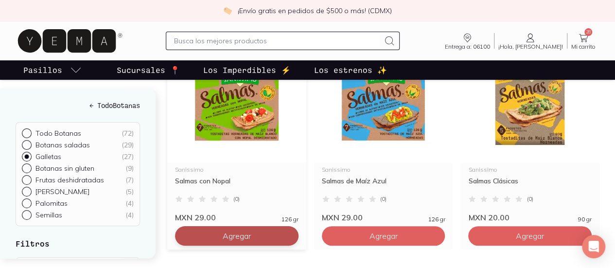
click at [223, 236] on span "Agregar" at bounding box center [237, 236] width 28 height 10
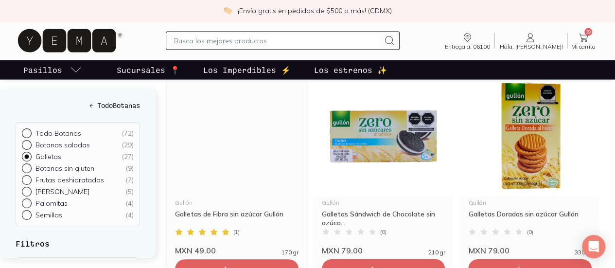
scroll to position [992, 0]
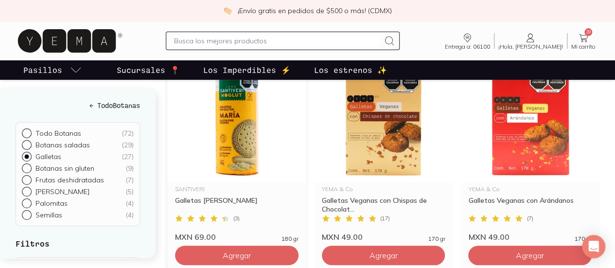
scroll to position [149, 0]
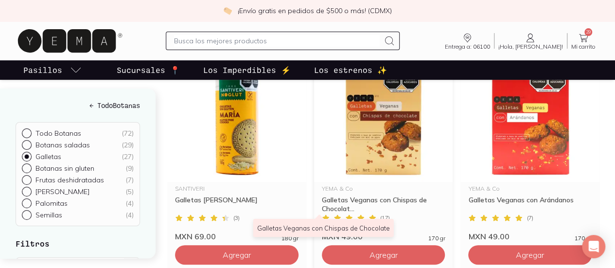
click at [330, 206] on div "Galletas Veganas con Chispas de Chocolat..." at bounding box center [384, 205] width 124 height 18
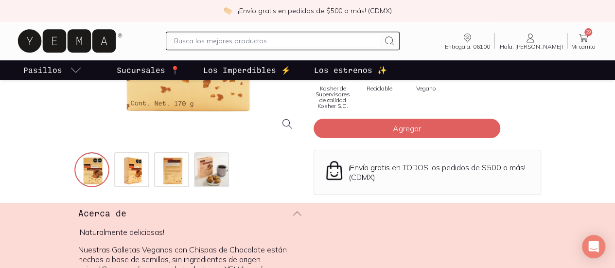
scroll to position [203, 0]
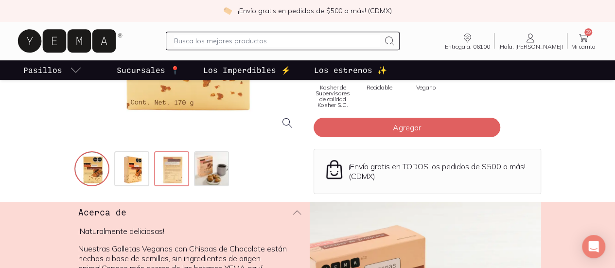
click at [155, 187] on img at bounding box center [172, 169] width 35 height 35
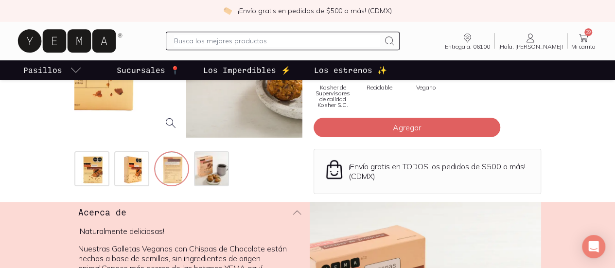
scroll to position [127, 0]
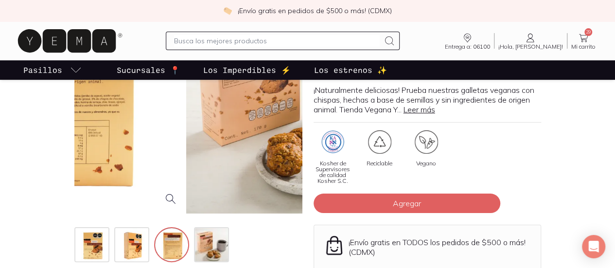
click at [121, 102] on div at bounding box center [72, 100] width 228 height 228
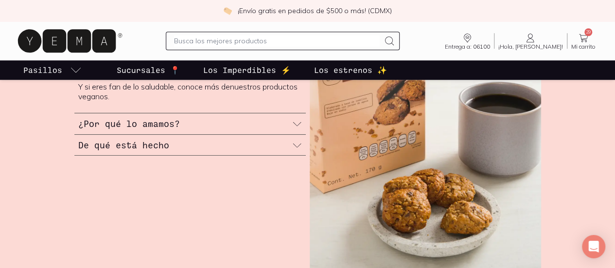
scroll to position [420, 0]
click at [78, 151] on h3 "De qué está hecho" at bounding box center [123, 144] width 91 height 13
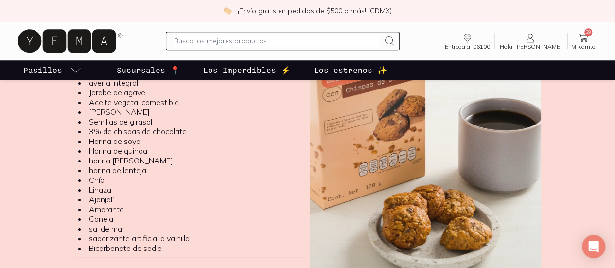
scroll to position [399, 0]
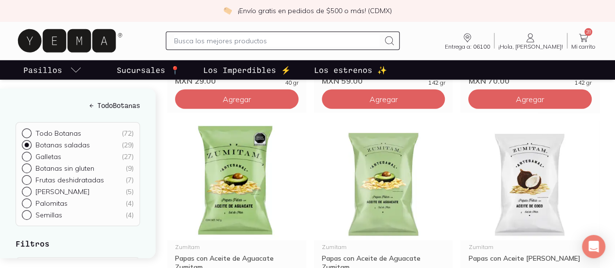
scroll to position [1389, 0]
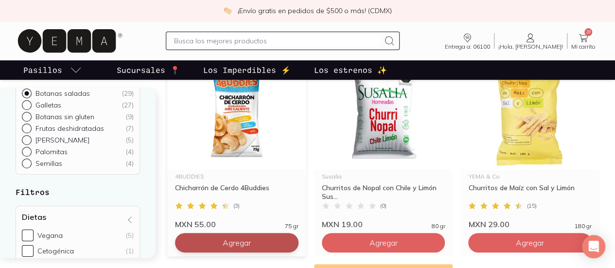
scroll to position [162, 0]
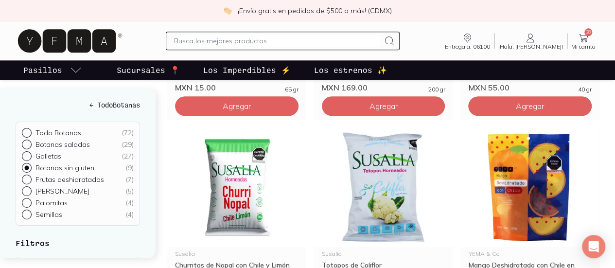
scroll to position [549, 0]
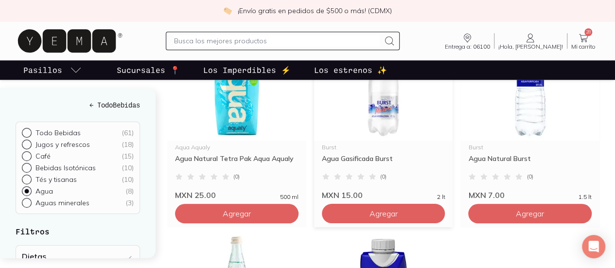
scroll to position [391, 0]
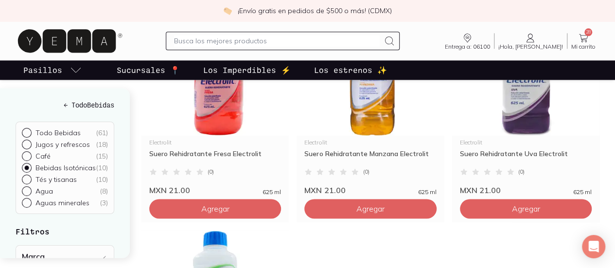
scroll to position [619, 0]
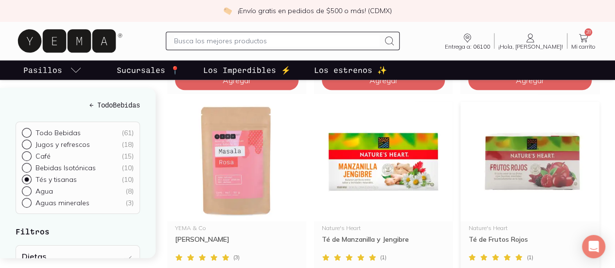
scroll to position [525, 0]
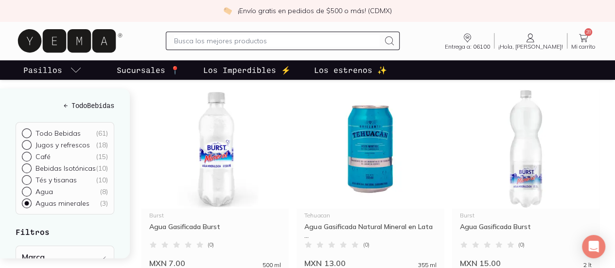
scroll to position [110, 0]
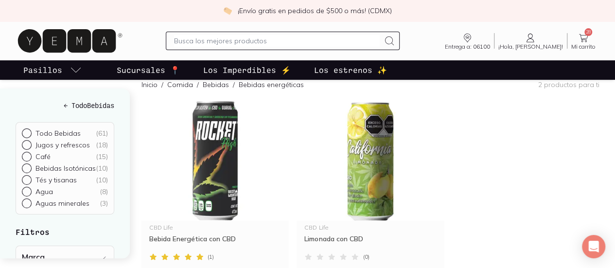
scroll to position [112, 0]
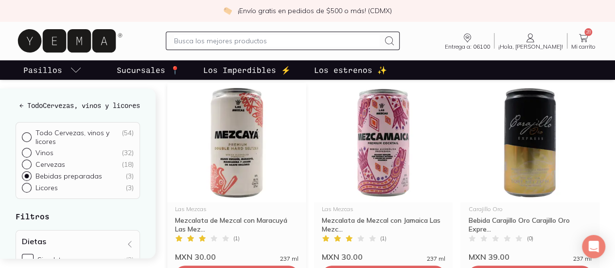
scroll to position [114, 0]
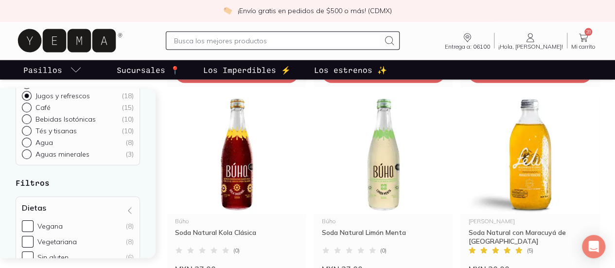
scroll to position [960, 0]
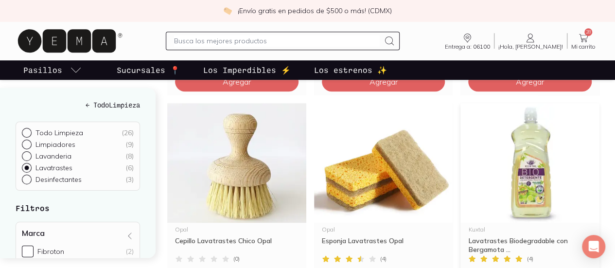
scroll to position [322, 0]
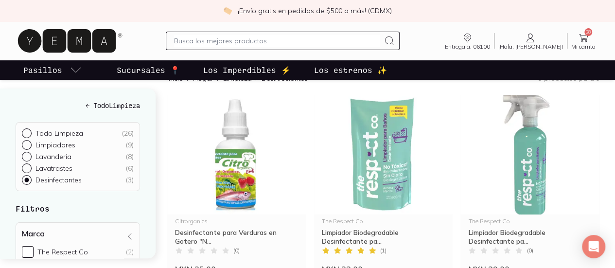
scroll to position [125, 0]
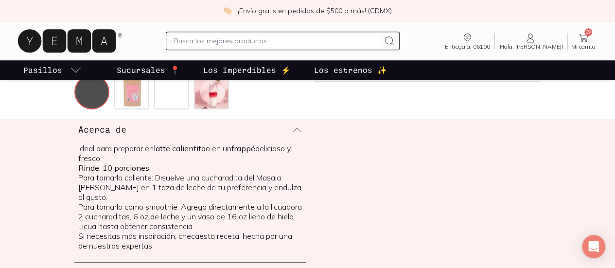
scroll to position [297, 0]
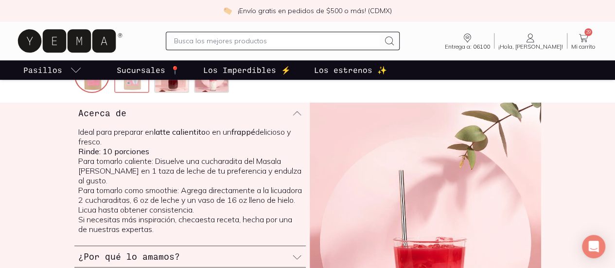
click at [115, 94] on img at bounding box center [132, 76] width 35 height 35
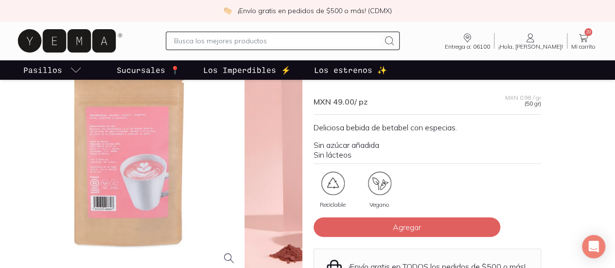
scroll to position [68, 0]
click at [130, 148] on div at bounding box center [130, 160] width 228 height 228
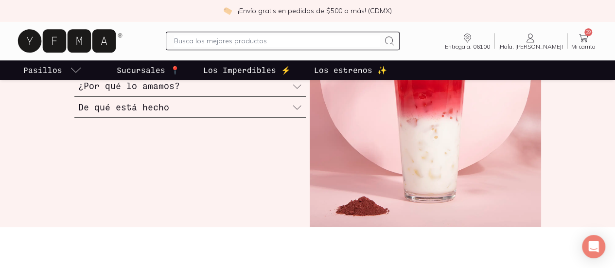
scroll to position [468, 0]
click at [81, 91] on h3 "¿Por qué lo amamos?" at bounding box center [129, 85] width 102 height 13
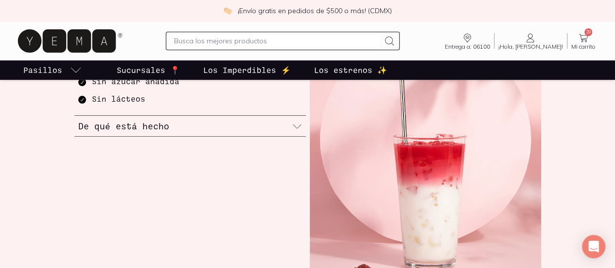
scroll to position [399, 0]
click at [78, 133] on h3 "De qué está hecho" at bounding box center [123, 126] width 91 height 13
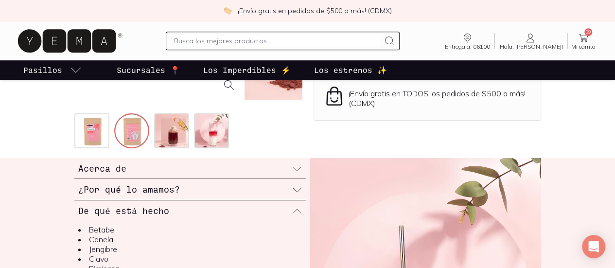
scroll to position [224, 0]
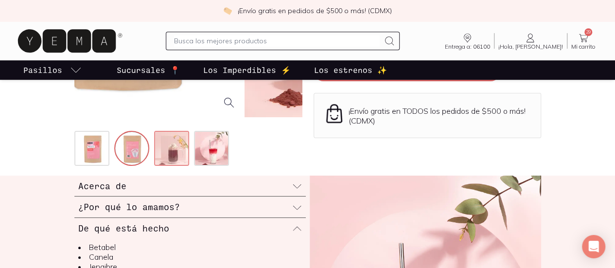
click at [155, 167] on img at bounding box center [172, 149] width 35 height 35
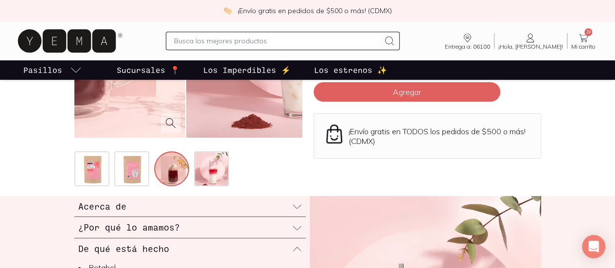
scroll to position [208, 0]
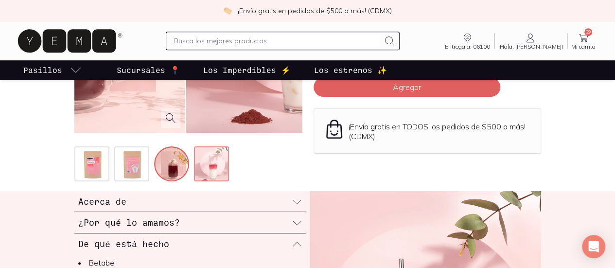
click at [195, 182] on img at bounding box center [212, 164] width 35 height 35
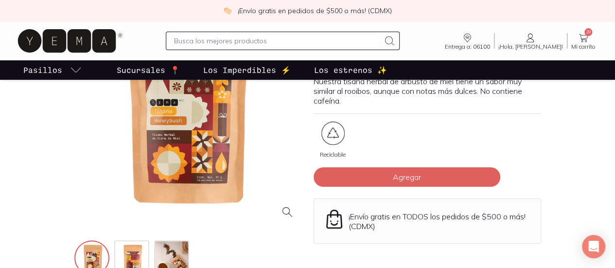
scroll to position [115, 0]
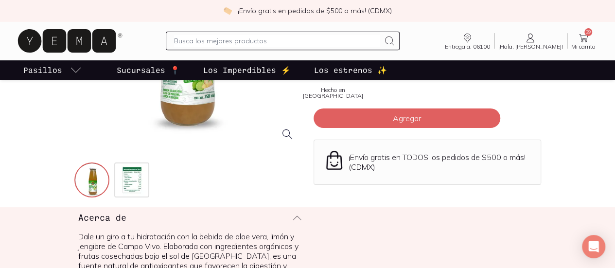
scroll to position [193, 0]
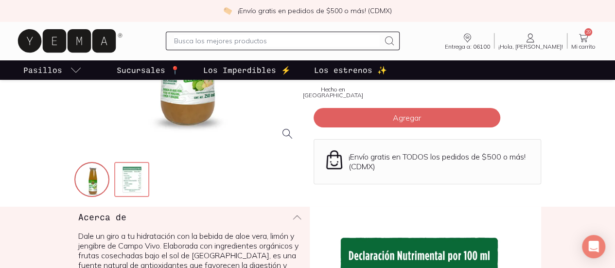
click at [115, 198] on img at bounding box center [132, 180] width 35 height 35
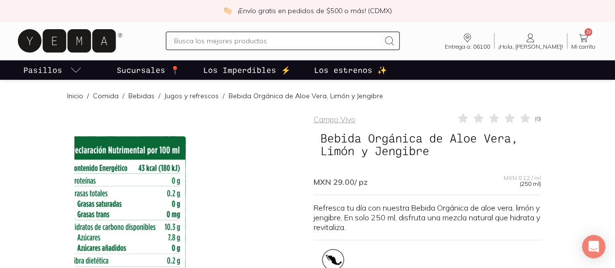
scroll to position [0, 0]
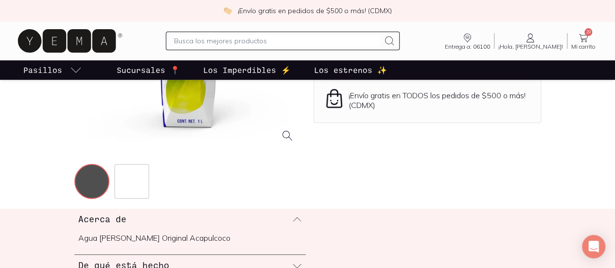
scroll to position [191, 0]
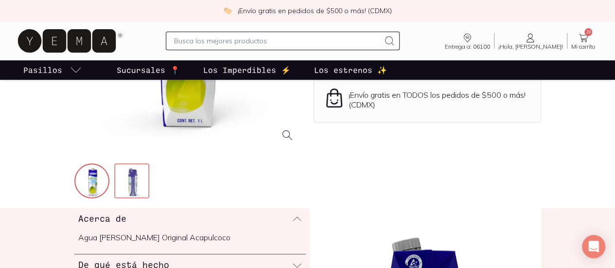
click at [115, 199] on img at bounding box center [132, 181] width 35 height 35
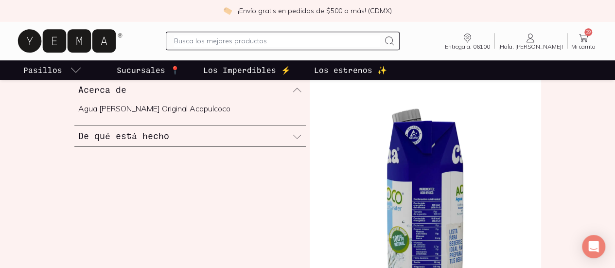
scroll to position [325, 0]
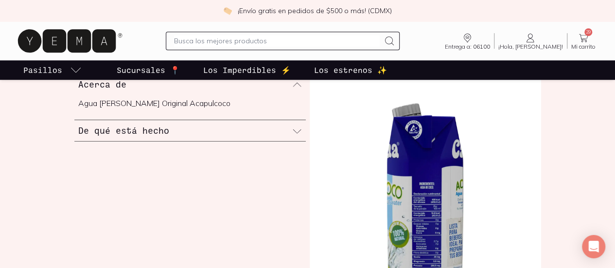
click at [78, 137] on h3 "De qué está hecho" at bounding box center [123, 130] width 91 height 13
click at [78, 111] on h3 "De qué está hecho" at bounding box center [123, 105] width 91 height 13
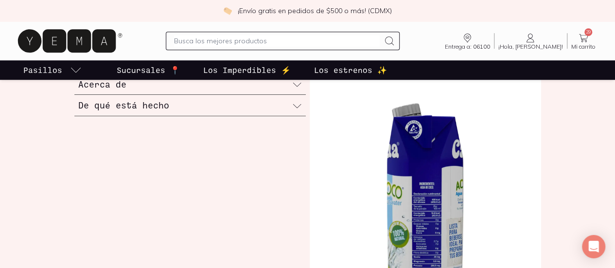
click at [78, 111] on h3 "De qué está hecho" at bounding box center [123, 105] width 91 height 13
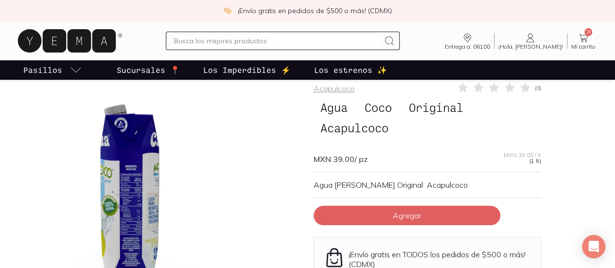
scroll to position [91, 0]
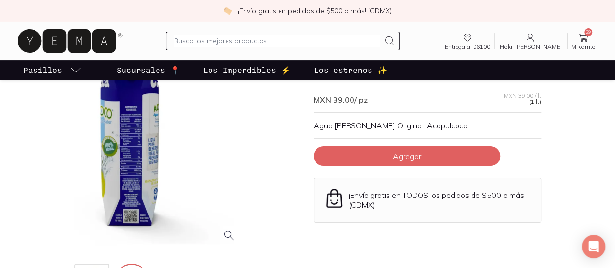
click at [160, 176] on div at bounding box center [130, 136] width 228 height 228
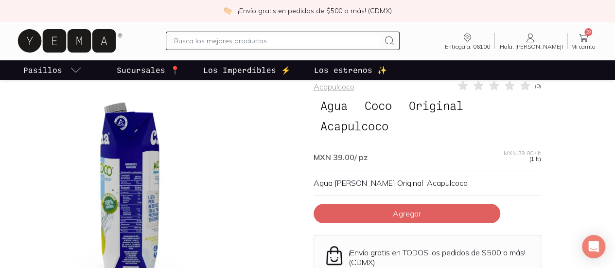
scroll to position [36, 0]
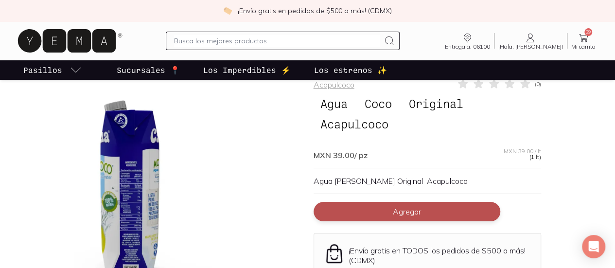
click at [434, 202] on button "Agregar" at bounding box center [407, 211] width 187 height 19
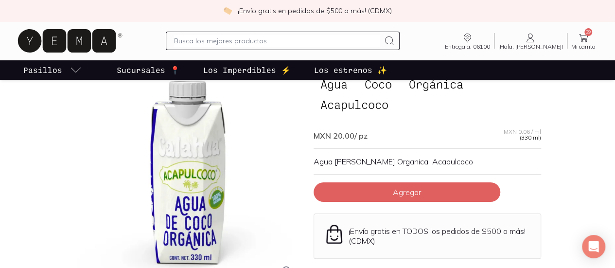
scroll to position [41, 0]
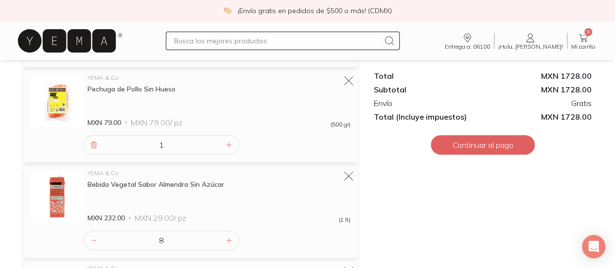
scroll to position [1652, 0]
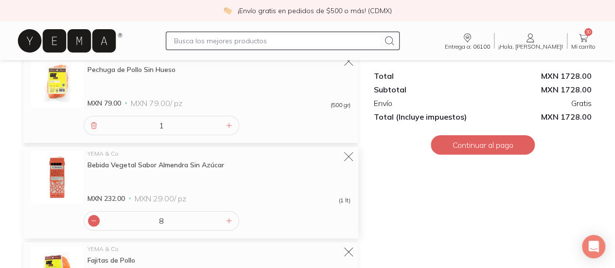
click at [92, 217] on icon at bounding box center [94, 221] width 8 height 8
type input "6"
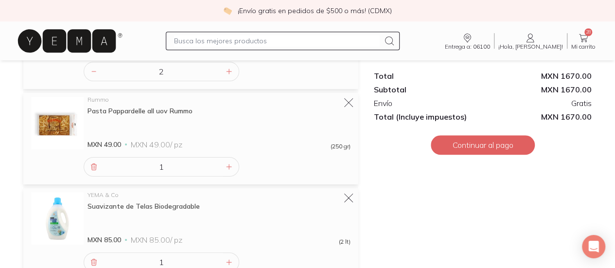
scroll to position [400, 0]
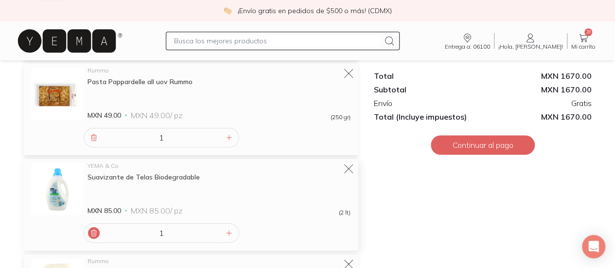
click at [90, 229] on icon at bounding box center [94, 233] width 8 height 8
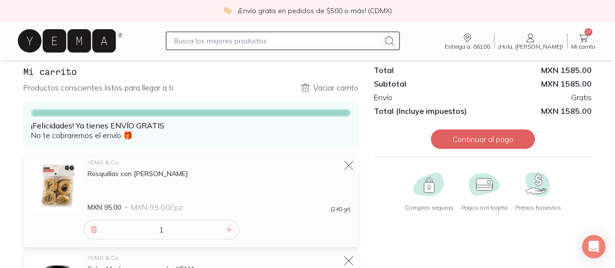
scroll to position [0, 0]
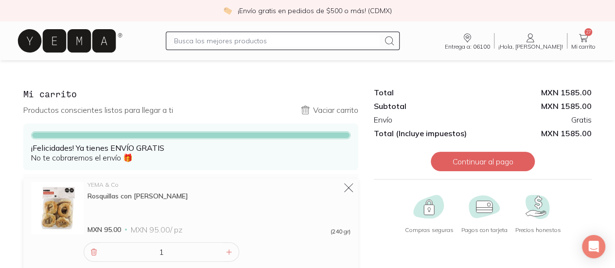
click at [48, 46] on icon at bounding box center [67, 40] width 98 height 23
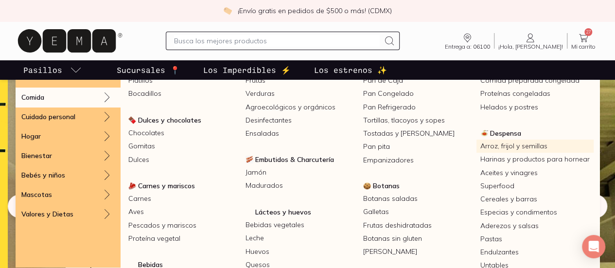
scroll to position [24, 0]
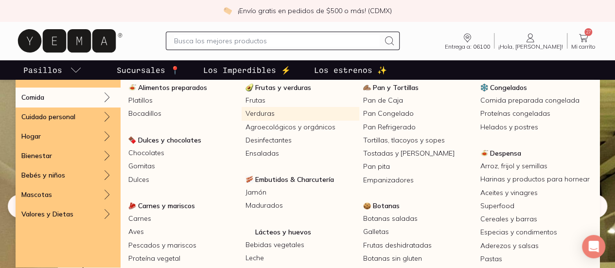
click at [291, 112] on link "Verduras" at bounding box center [300, 113] width 117 height 13
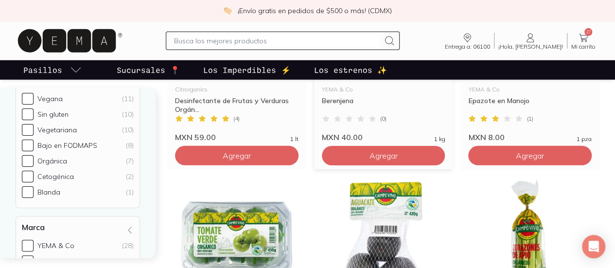
scroll to position [1319, 0]
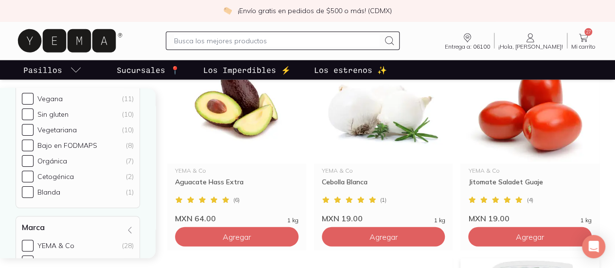
scroll to position [1239, 0]
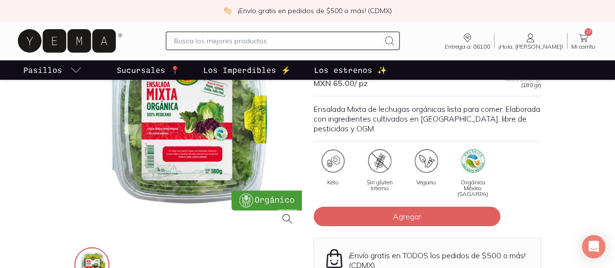
scroll to position [108, 0]
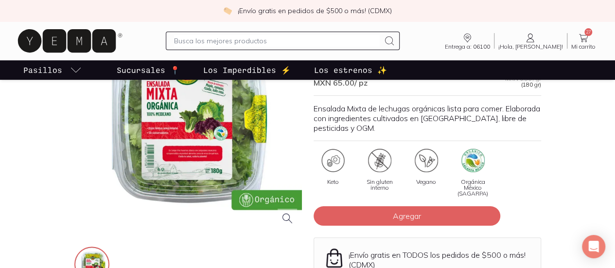
click at [159, 173] on div at bounding box center [188, 119] width 228 height 228
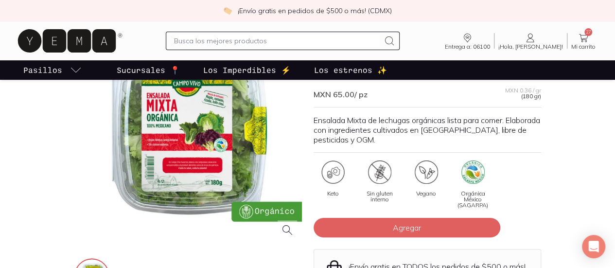
scroll to position [99, 0]
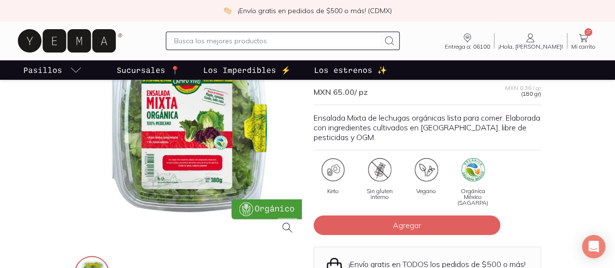
click at [138, 184] on div at bounding box center [188, 129] width 228 height 228
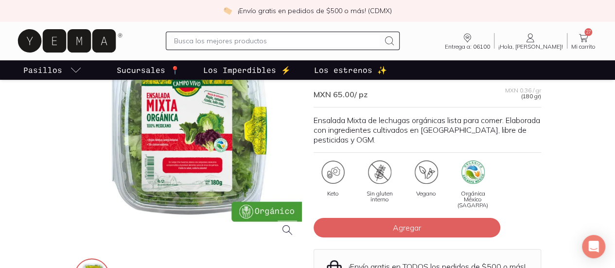
scroll to position [76, 0]
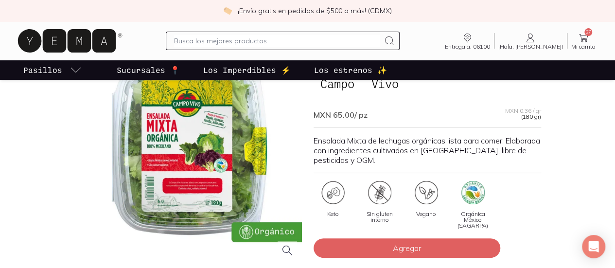
click at [250, 40] on input "text" at bounding box center [276, 41] width 205 height 12
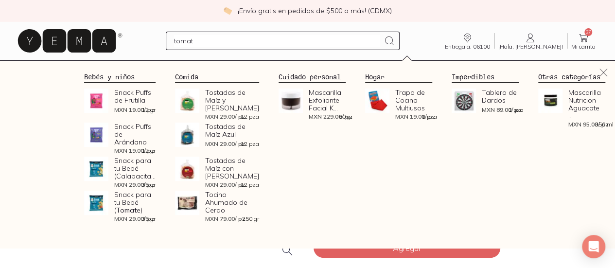
type input "tomate"
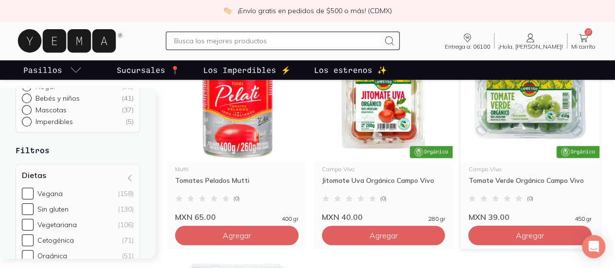
scroll to position [147, 0]
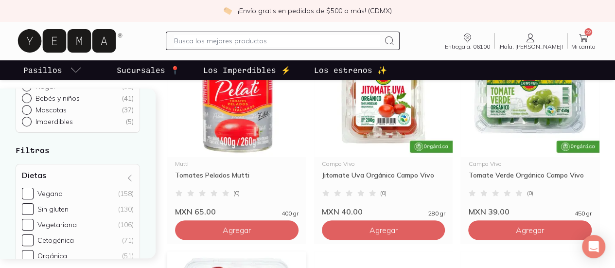
click at [580, 36] on icon at bounding box center [584, 38] width 12 height 12
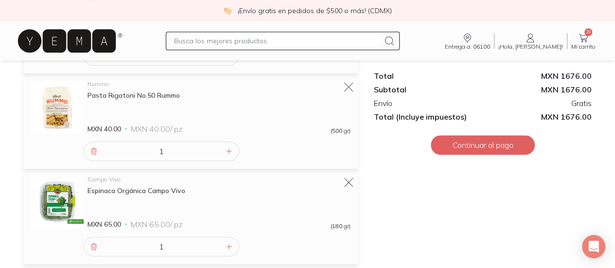
scroll to position [542, 0]
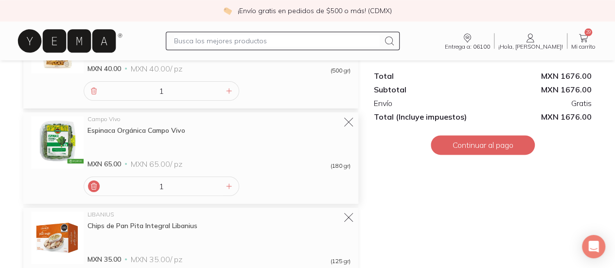
click at [92, 182] on icon at bounding box center [94, 186] width 8 height 8
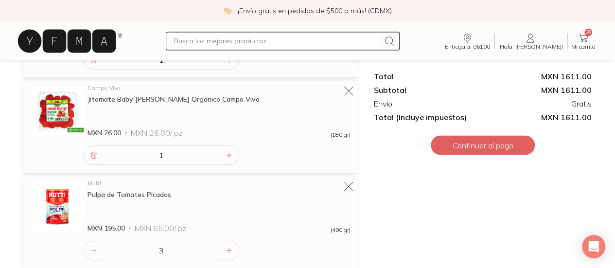
scroll to position [736, 0]
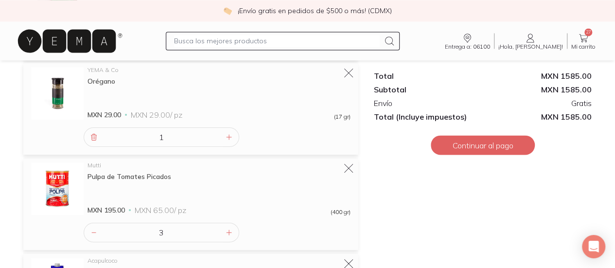
scroll to position [783, 0]
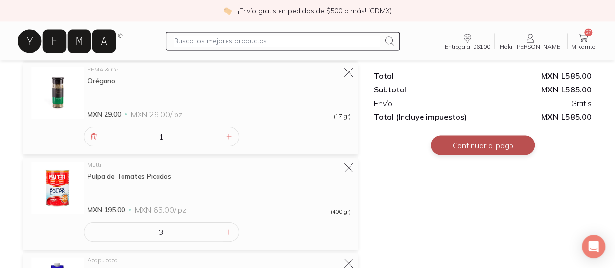
click at [461, 144] on button "Continuar al pago" at bounding box center [483, 144] width 104 height 19
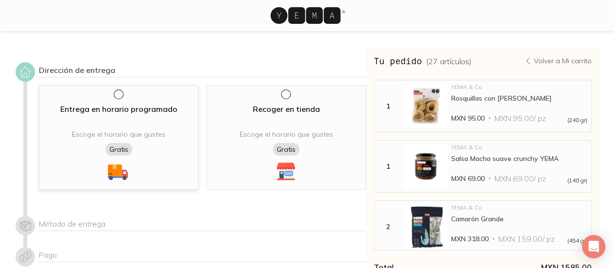
click at [114, 97] on input "radio" at bounding box center [118, 94] width 8 height 8
radio input "true"
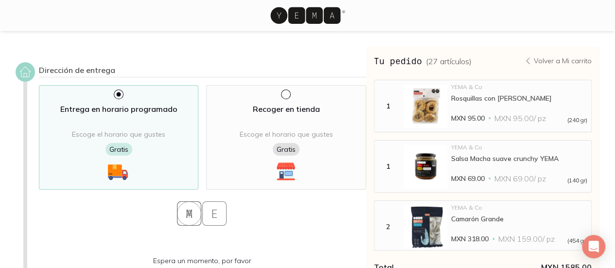
select select "204"
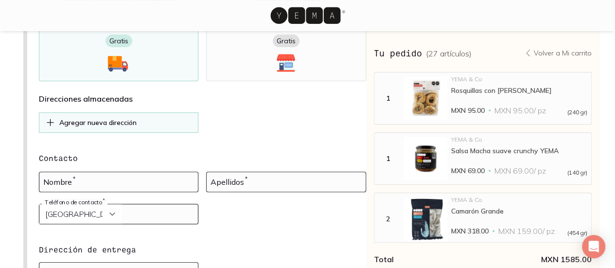
scroll to position [109, 0]
click at [84, 172] on input at bounding box center [118, 181] width 159 height 19
type input "Andres"
click at [226, 172] on input at bounding box center [286, 181] width 159 height 19
type input "Lozano Olvera"
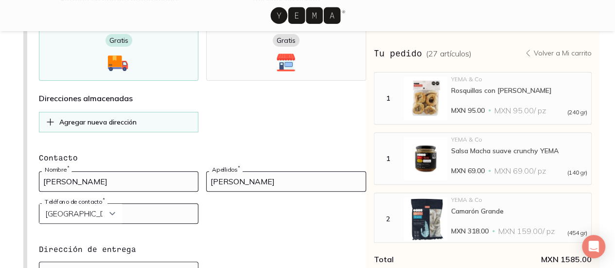
click at [143, 204] on input "tel" at bounding box center [118, 213] width 159 height 19
type input "8186547326"
click at [65, 262] on input at bounding box center [118, 271] width 159 height 19
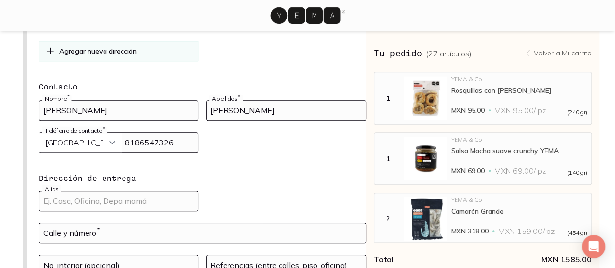
scroll to position [180, 0]
type input "Principal"
click at [64, 223] on input "text" at bounding box center [202, 232] width 326 height 19
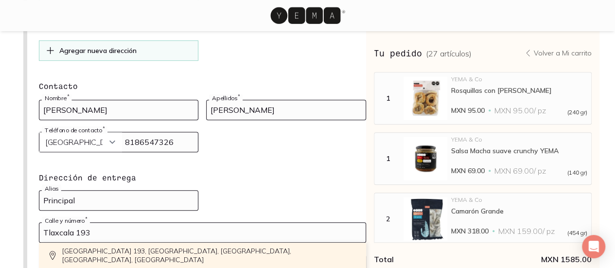
click at [80, 243] on div "Tlaxcala 193, Hipódromo, Mexico, District fédéral, Mexique" at bounding box center [202, 256] width 327 height 26
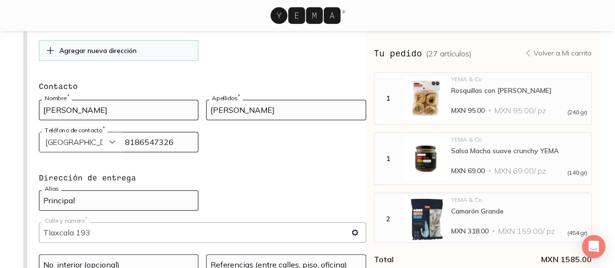
type input "Tlaxcala 193, Hipódromo, Cuauhtémoc, 06100 Ciudad de México, CDMX, Mexique"
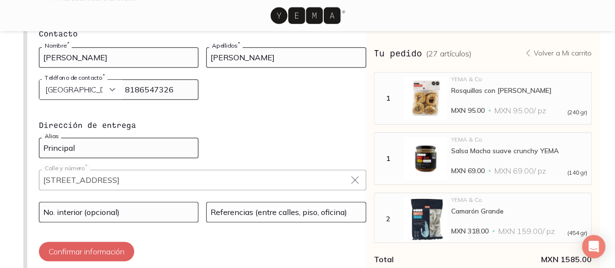
scroll to position [250, 0]
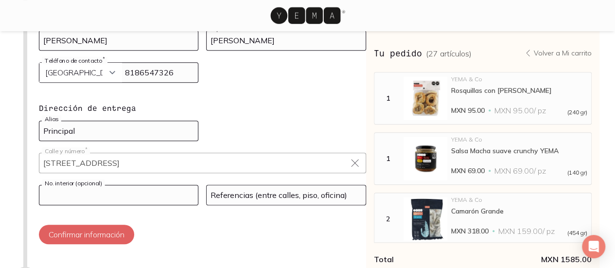
click at [64, 185] on input at bounding box center [118, 194] width 159 height 19
type input "405"
click at [229, 185] on input at bounding box center [286, 194] width 159 height 19
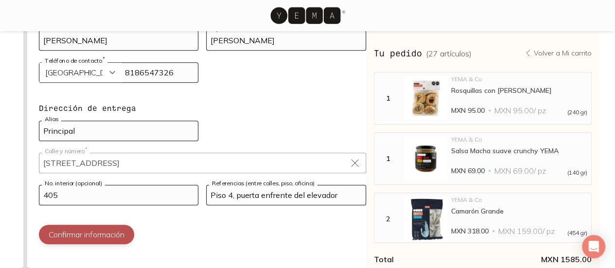
type input "Piso 4, puerta enfrente del elevador"
click at [99, 225] on button "Confirmar información" at bounding box center [86, 234] width 95 height 19
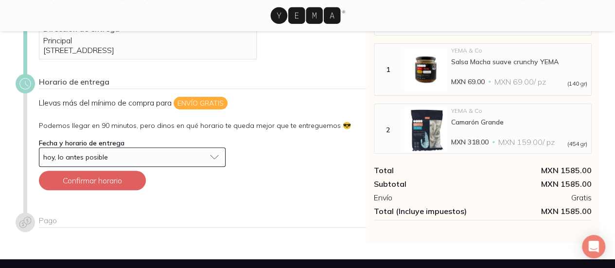
scroll to position [117, 0]
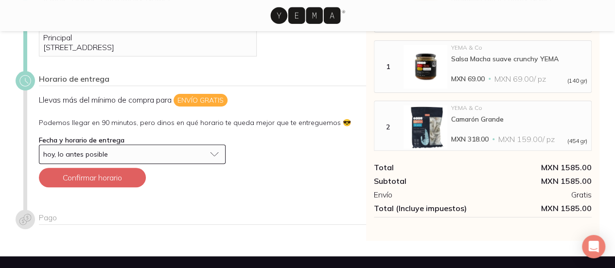
click at [160, 159] on div "hoy, lo antes posible" at bounding box center [124, 154] width 162 height 9
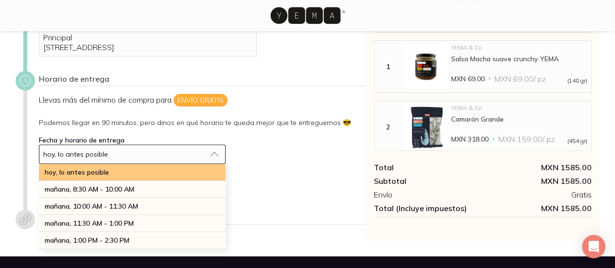
click at [142, 176] on div "hoy, lo antes posible" at bounding box center [132, 172] width 187 height 17
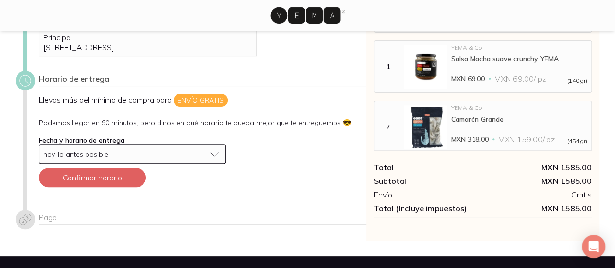
scroll to position [144, 0]
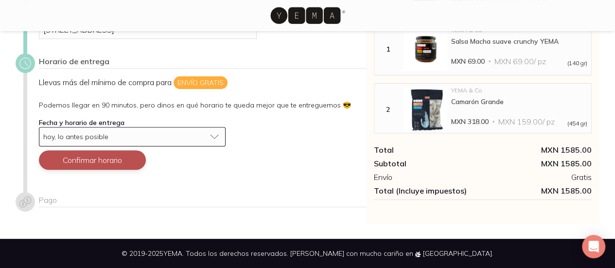
click at [88, 162] on button "Confirmar horario" at bounding box center [92, 159] width 107 height 19
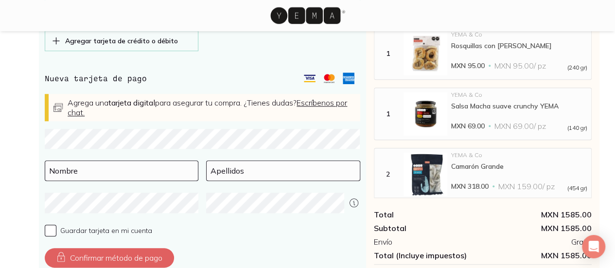
scroll to position [433, 0]
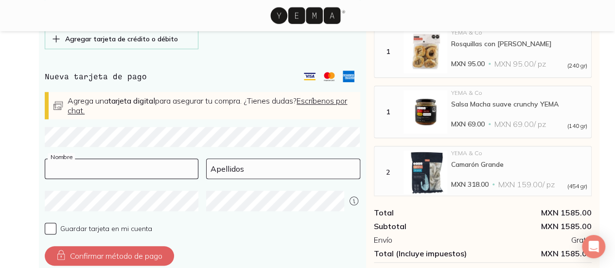
click at [56, 179] on input at bounding box center [121, 168] width 153 height 19
type input "Andres"
click at [229, 178] on input at bounding box center [283, 168] width 153 height 19
type input "Lozano Olvera"
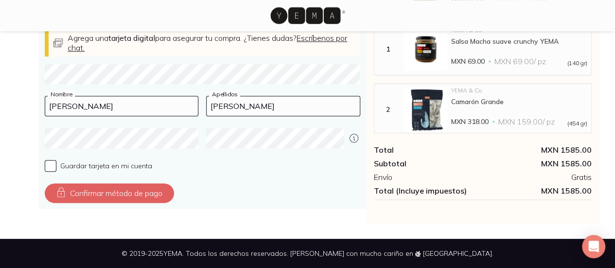
scroll to position [503, 0]
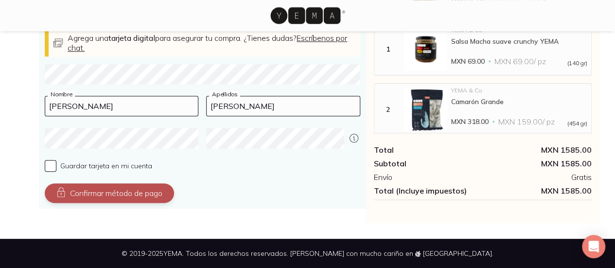
click at [136, 192] on button "Confirmar método de pago" at bounding box center [109, 192] width 129 height 19
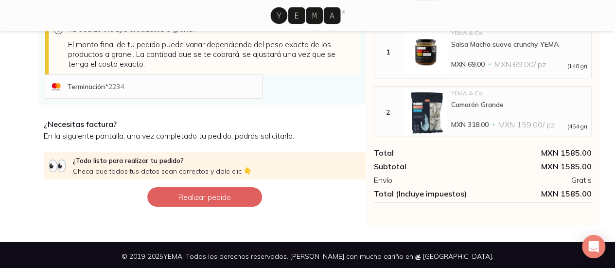
scroll to position [312, 0]
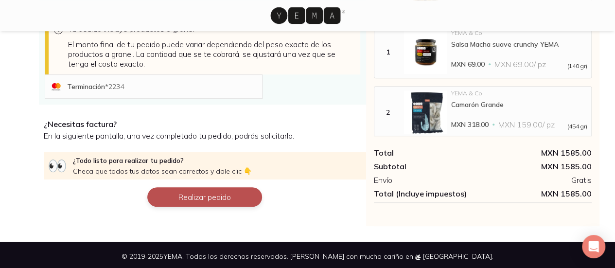
click at [178, 207] on button "Realizar pedido" at bounding box center [204, 196] width 115 height 19
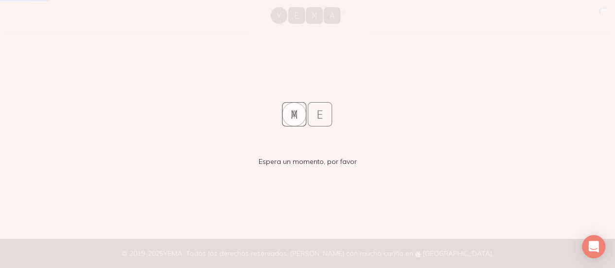
scroll to position [0, 0]
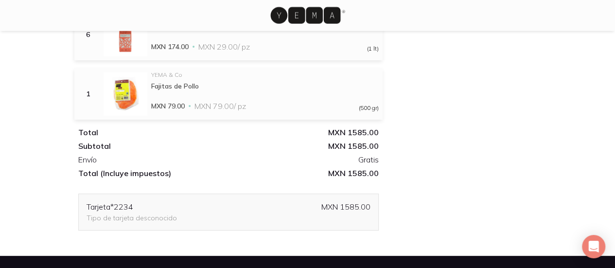
scroll to position [1240, 0]
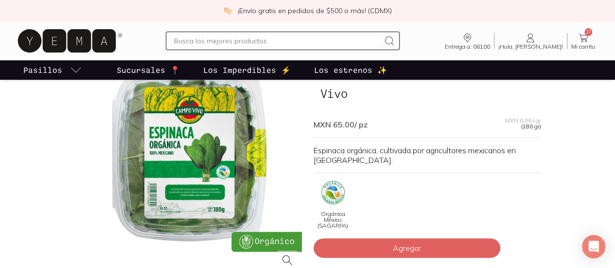
scroll to position [91, 0]
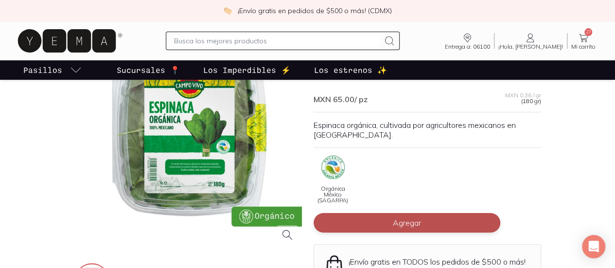
click at [333, 213] on button "Agregar" at bounding box center [407, 222] width 187 height 19
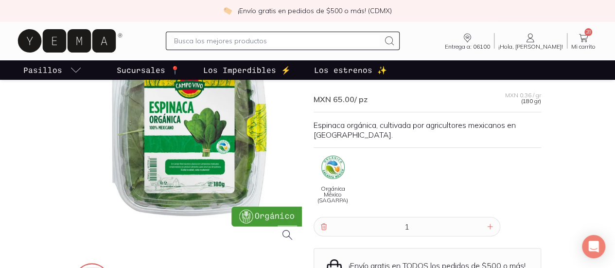
scroll to position [0, 0]
